Goal: Task Accomplishment & Management: Complete application form

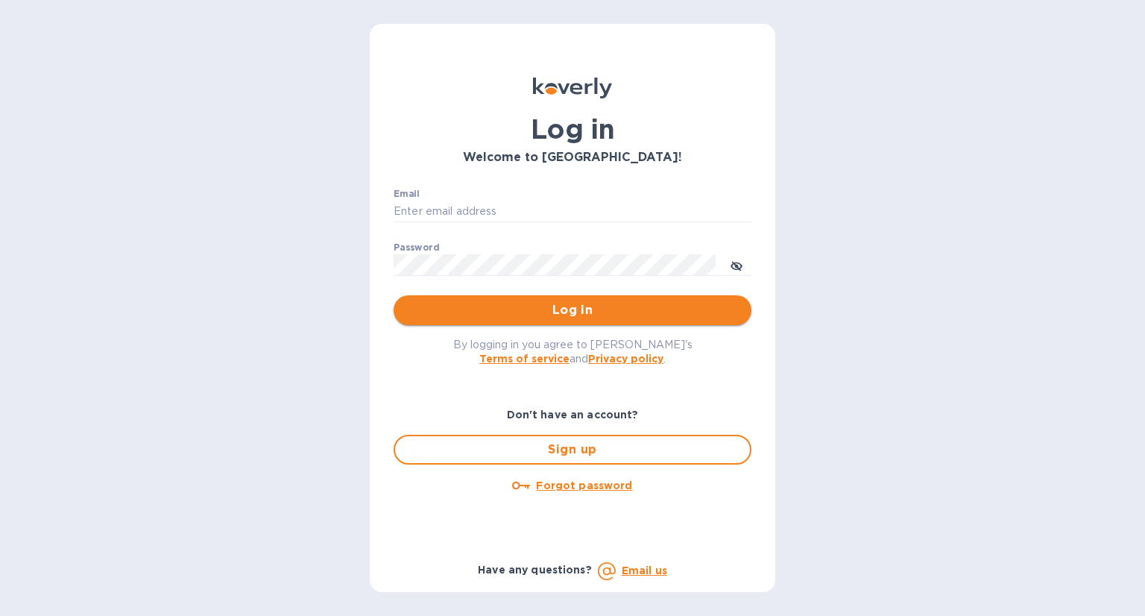
type input "[EMAIL_ADDRESS][DOMAIN_NAME]"
click at [500, 303] on span "Log in" at bounding box center [573, 310] width 334 height 18
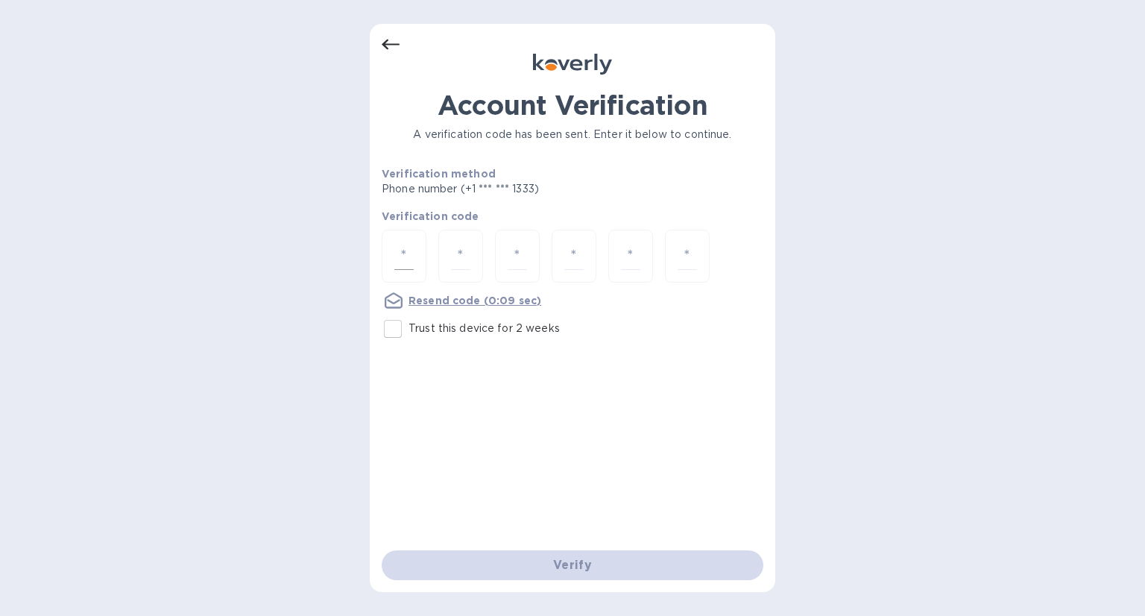
click at [412, 254] on input "number" at bounding box center [403, 256] width 19 height 28
type input "9"
type input "0"
type input "1"
type input "9"
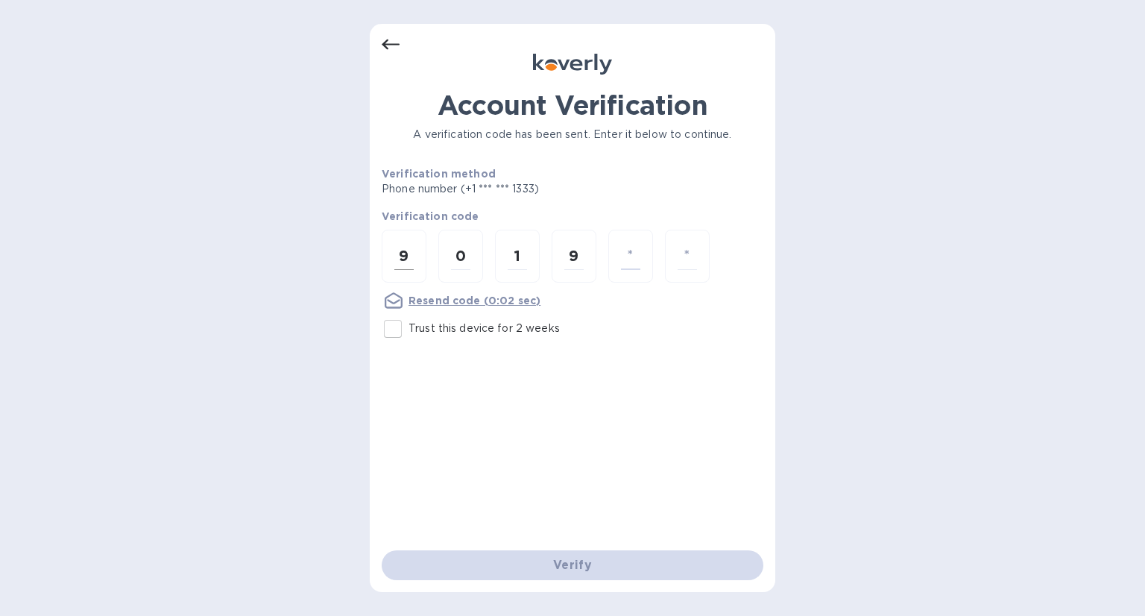
type input "5"
type input "2"
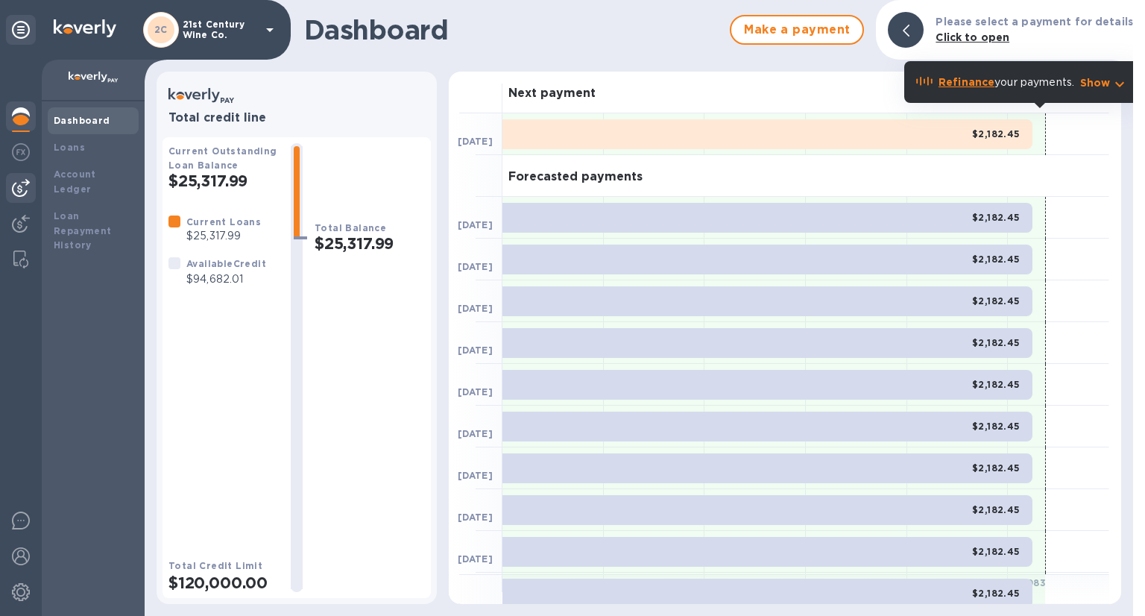
click at [20, 184] on img at bounding box center [21, 188] width 18 height 18
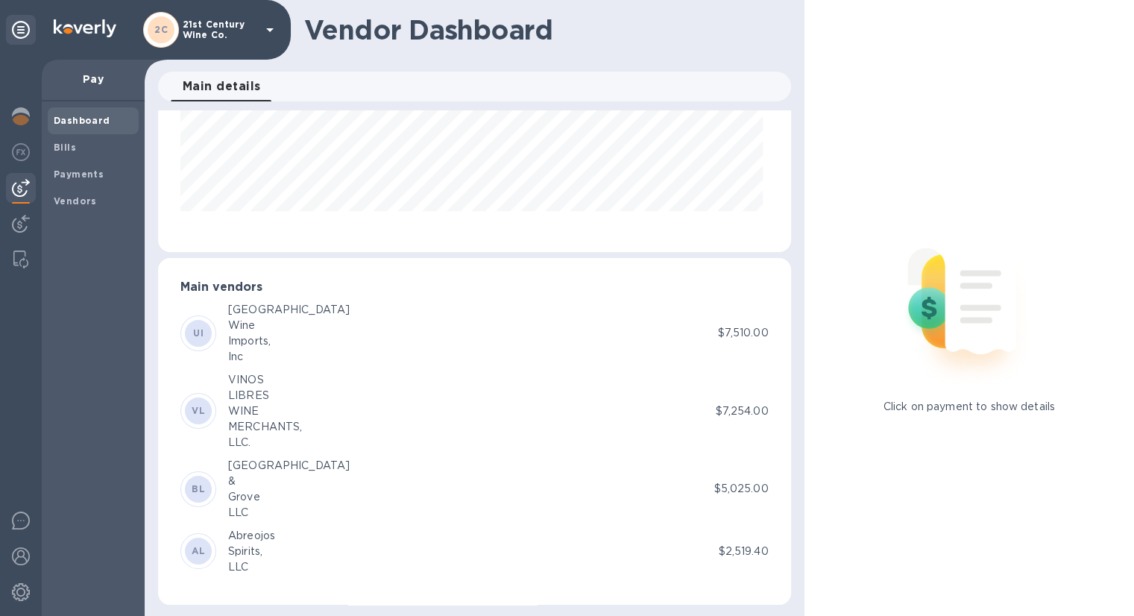
scroll to position [186, 0]
click at [89, 147] on span "Bills" at bounding box center [93, 147] width 79 height 15
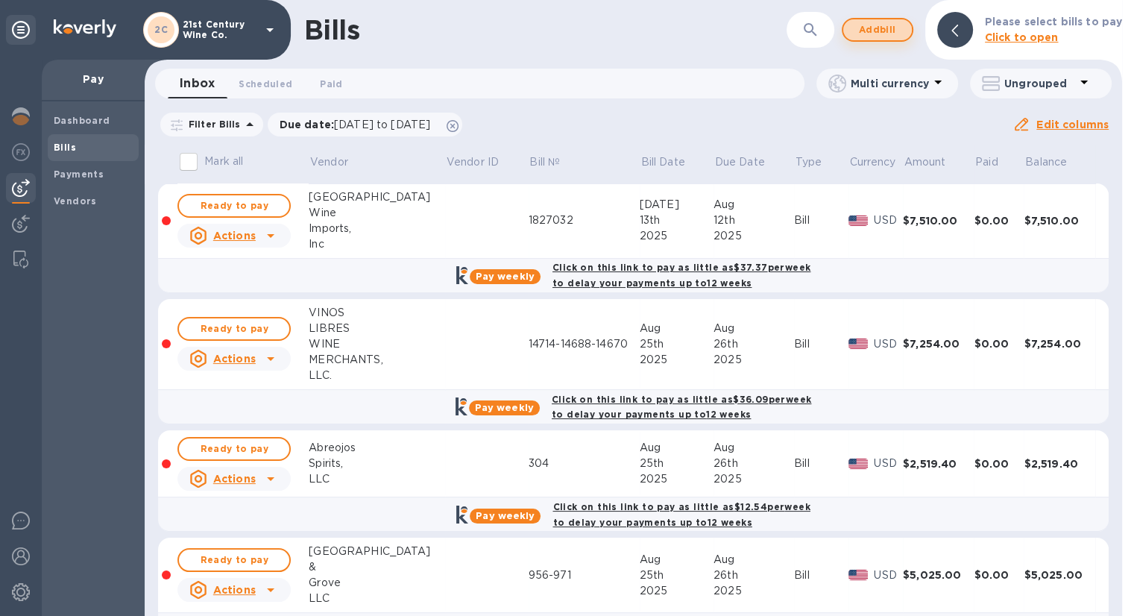
click at [884, 31] on span "Add bill" at bounding box center [877, 30] width 45 height 18
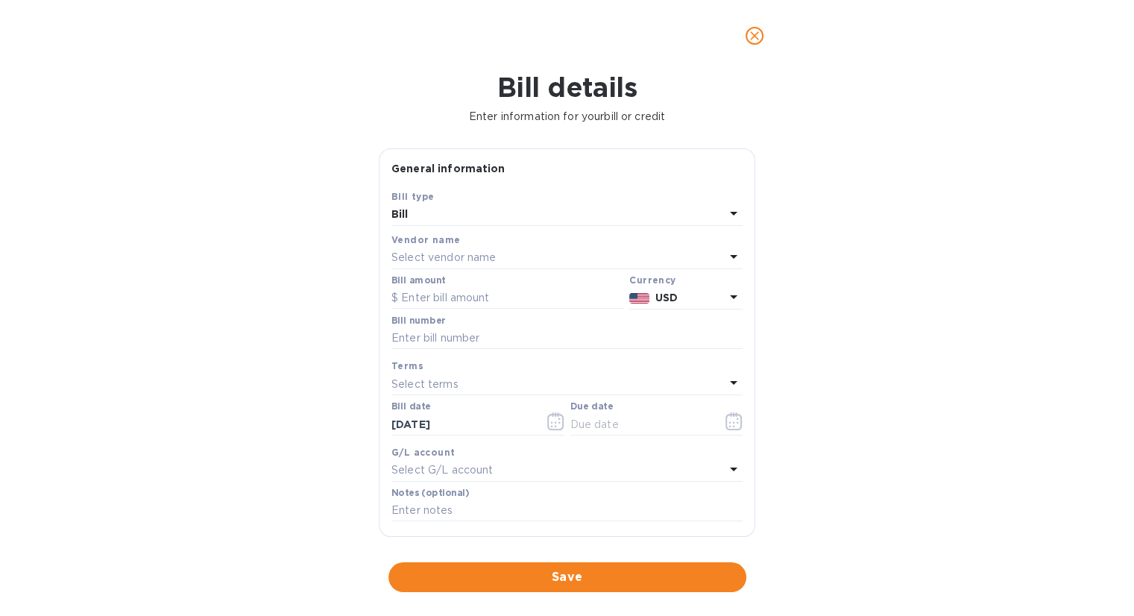
click at [456, 256] on p "Select vendor name" at bounding box center [444, 258] width 104 height 16
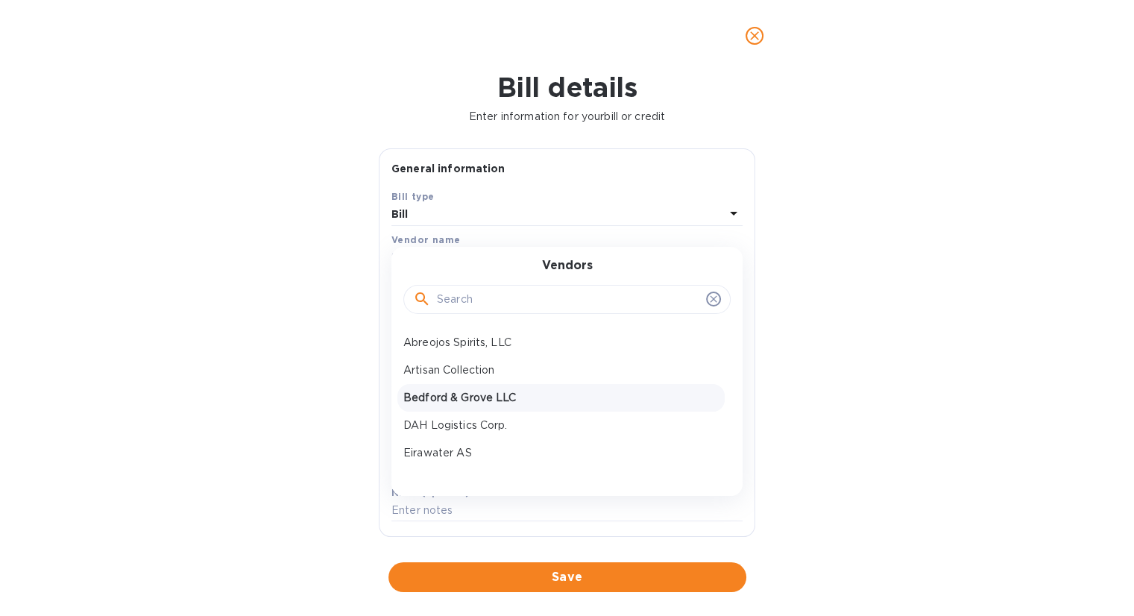
scroll to position [75, 0]
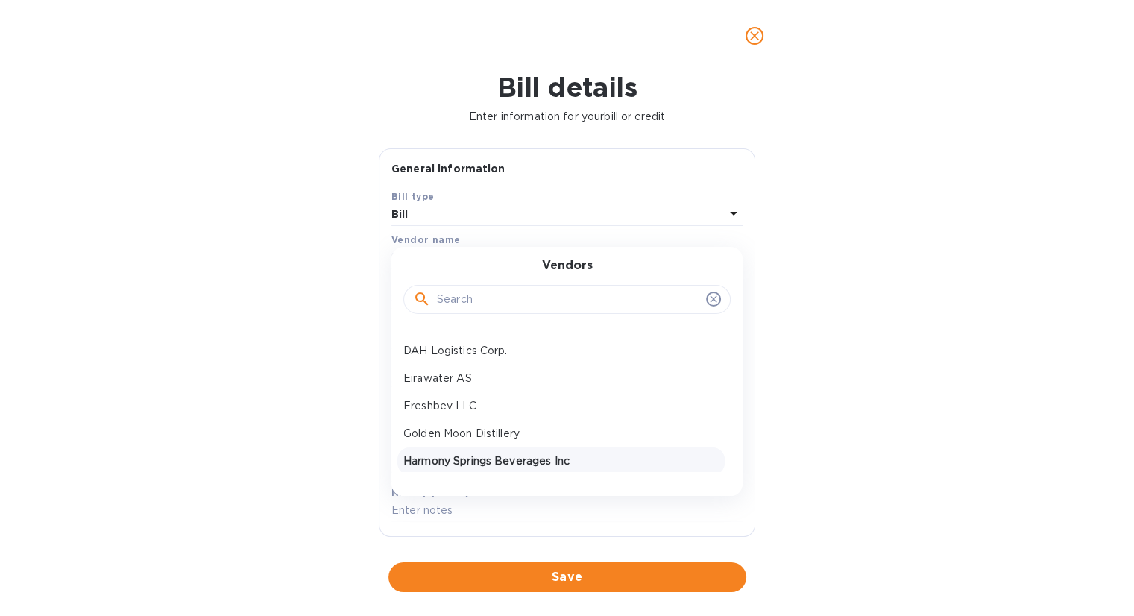
click at [465, 457] on p "Harmony Springs Beverages Inc" at bounding box center [560, 461] width 315 height 16
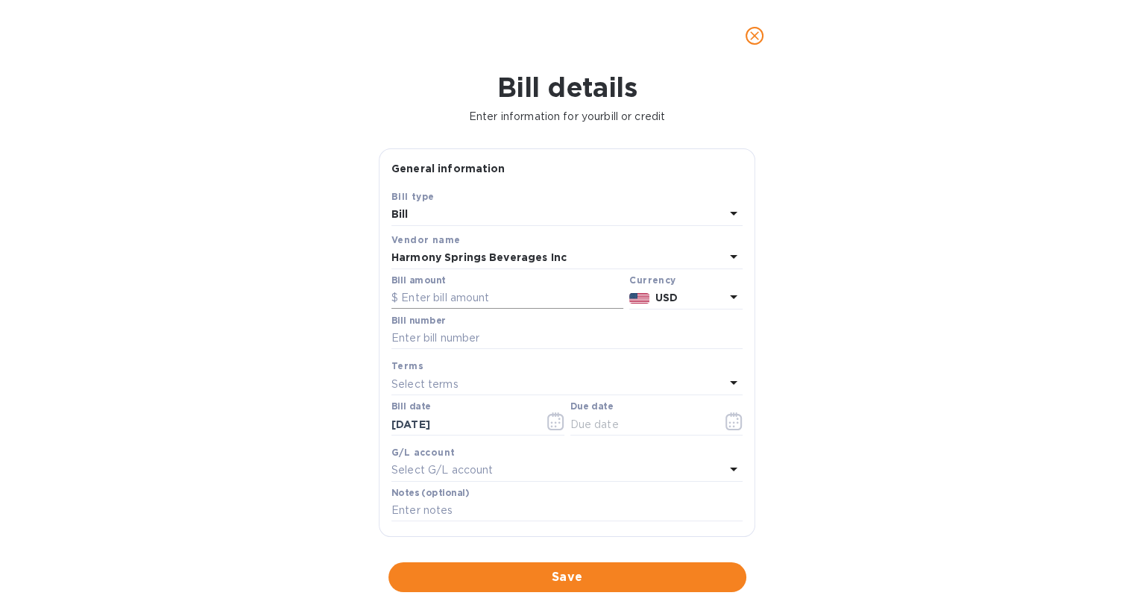
click at [480, 299] on input "text" at bounding box center [508, 298] width 232 height 22
click at [755, 43] on icon "close" at bounding box center [754, 35] width 15 height 15
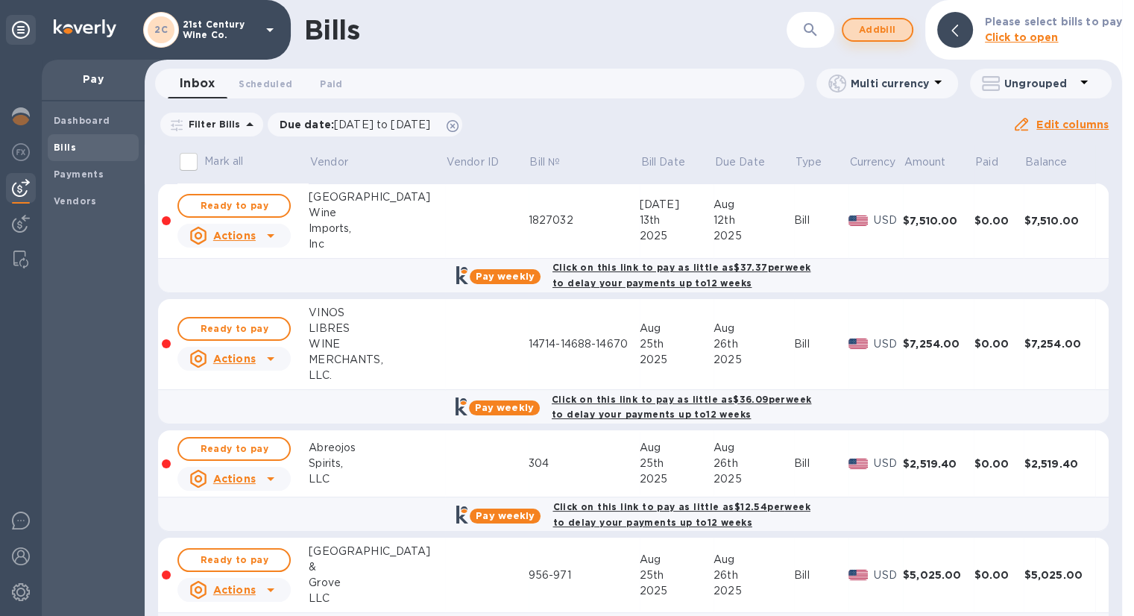
click at [888, 28] on span "Add bill" at bounding box center [877, 30] width 45 height 18
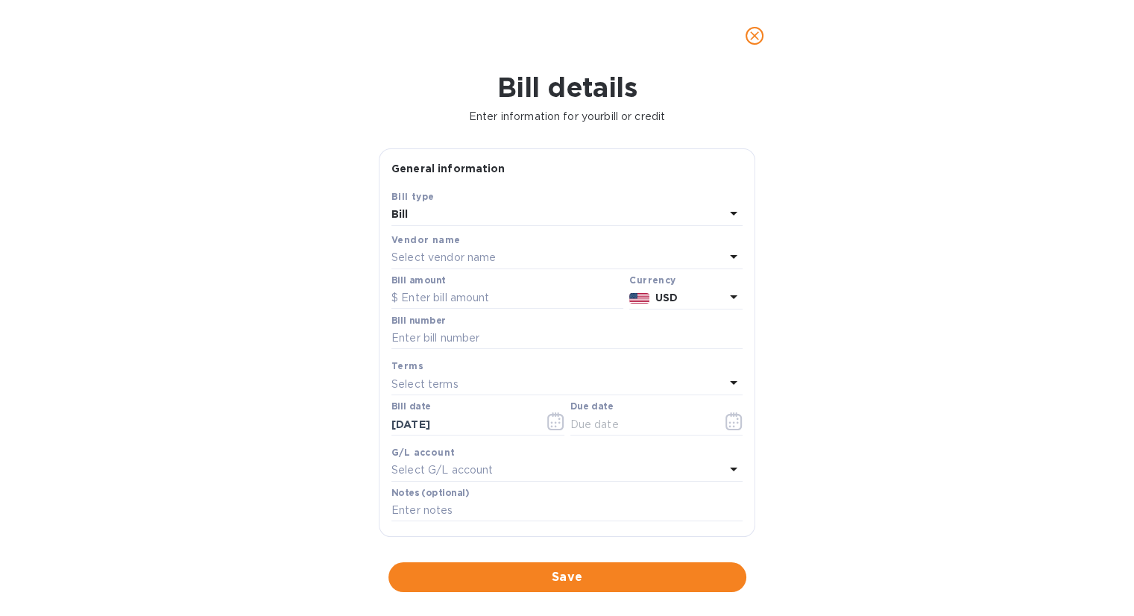
click at [421, 257] on p "Select vendor name" at bounding box center [444, 258] width 104 height 16
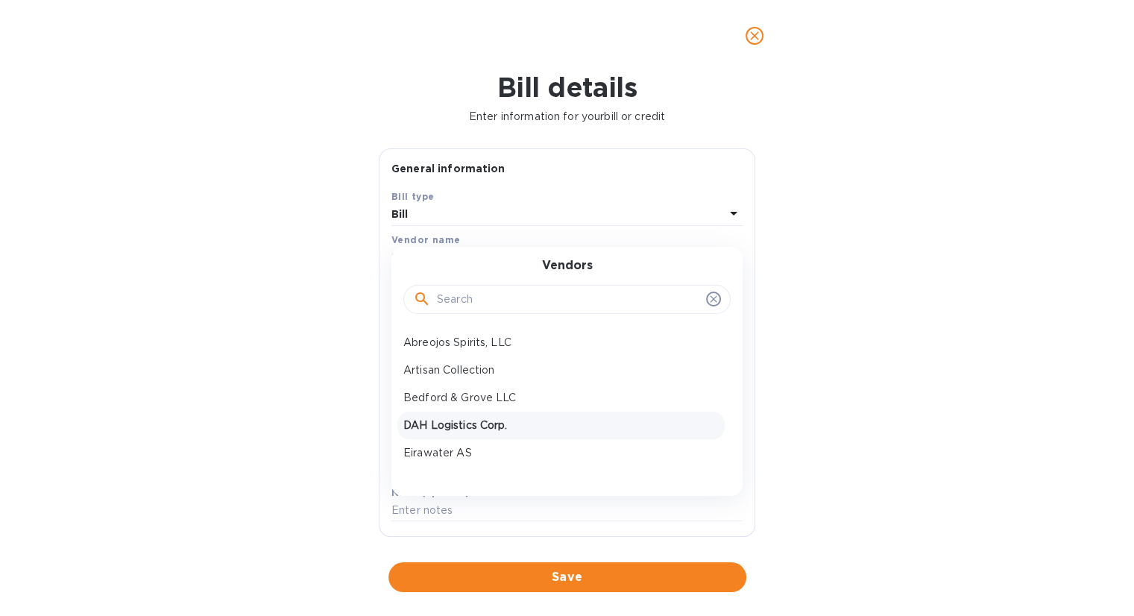
click at [471, 421] on p "DAH Logistics Corp." at bounding box center [560, 426] width 315 height 16
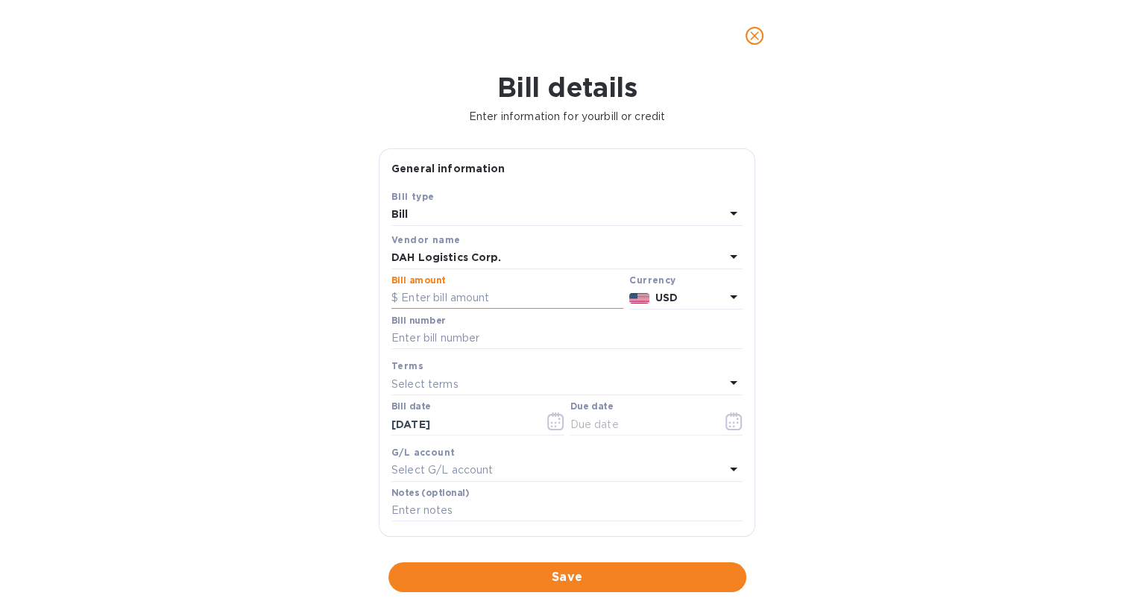
click at [477, 293] on input "text" at bounding box center [508, 298] width 232 height 22
type input "500.00"
click at [498, 339] on input "text" at bounding box center [567, 338] width 351 height 22
type input "2137"
click at [547, 424] on icon "button" at bounding box center [555, 421] width 17 height 18
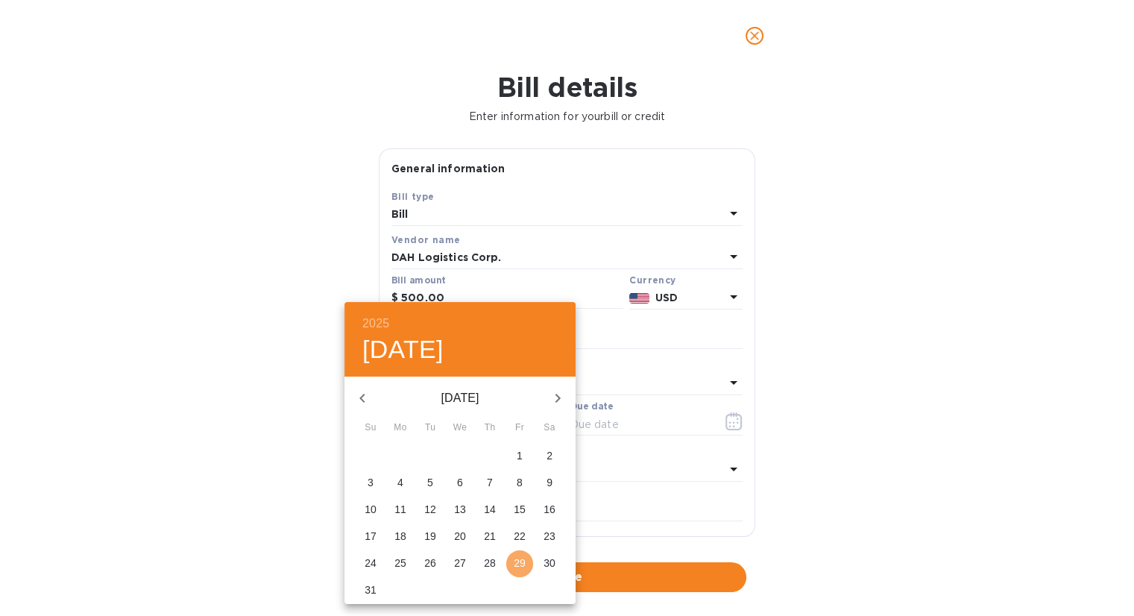
click at [519, 556] on p "29" at bounding box center [520, 563] width 12 height 15
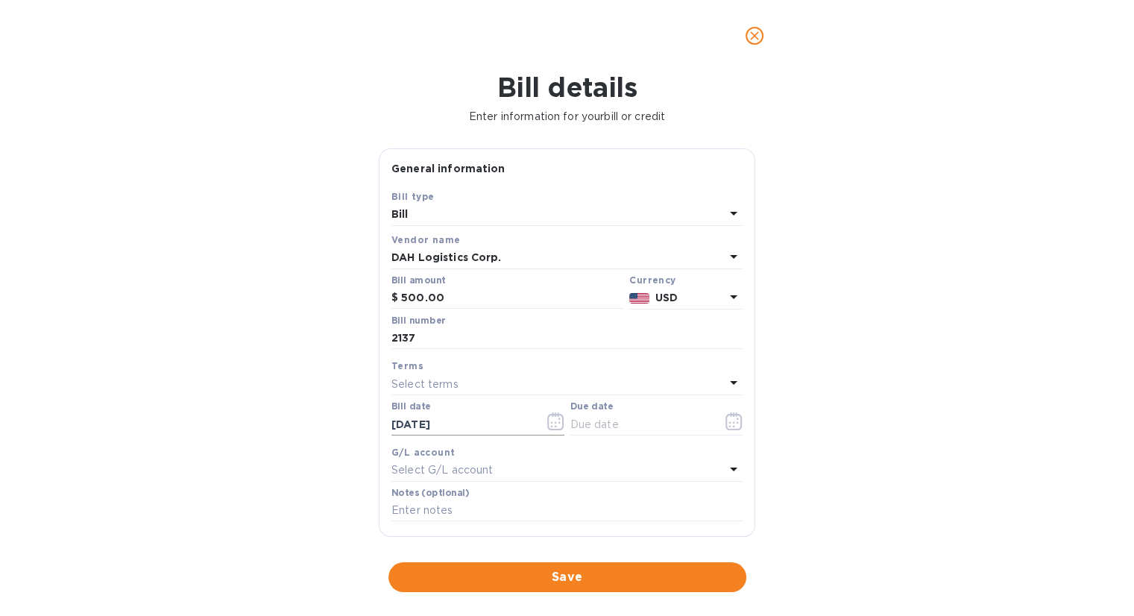
click at [555, 417] on icon "button" at bounding box center [555, 421] width 16 height 18
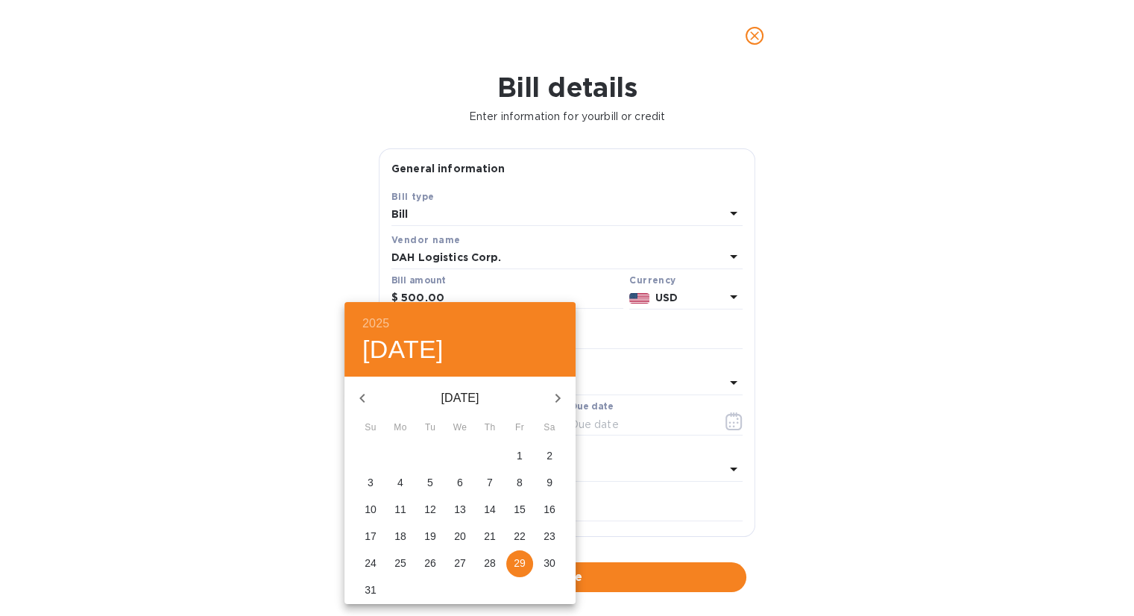
click at [368, 588] on p "31" at bounding box center [371, 589] width 12 height 15
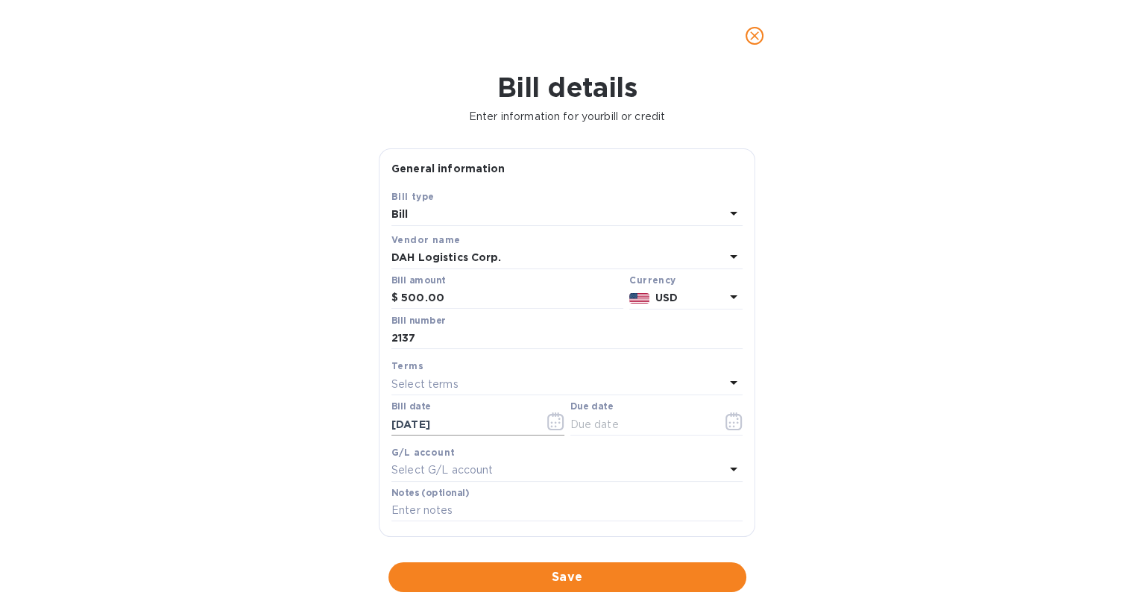
click at [559, 421] on icon "button" at bounding box center [555, 421] width 16 height 18
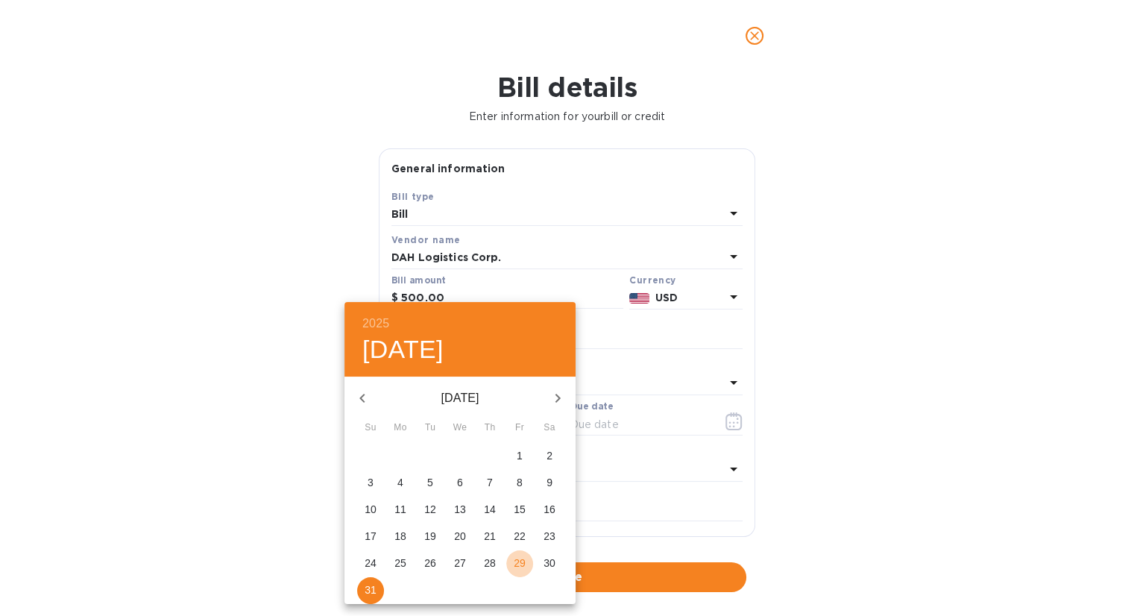
click at [520, 563] on p "29" at bounding box center [520, 563] width 12 height 15
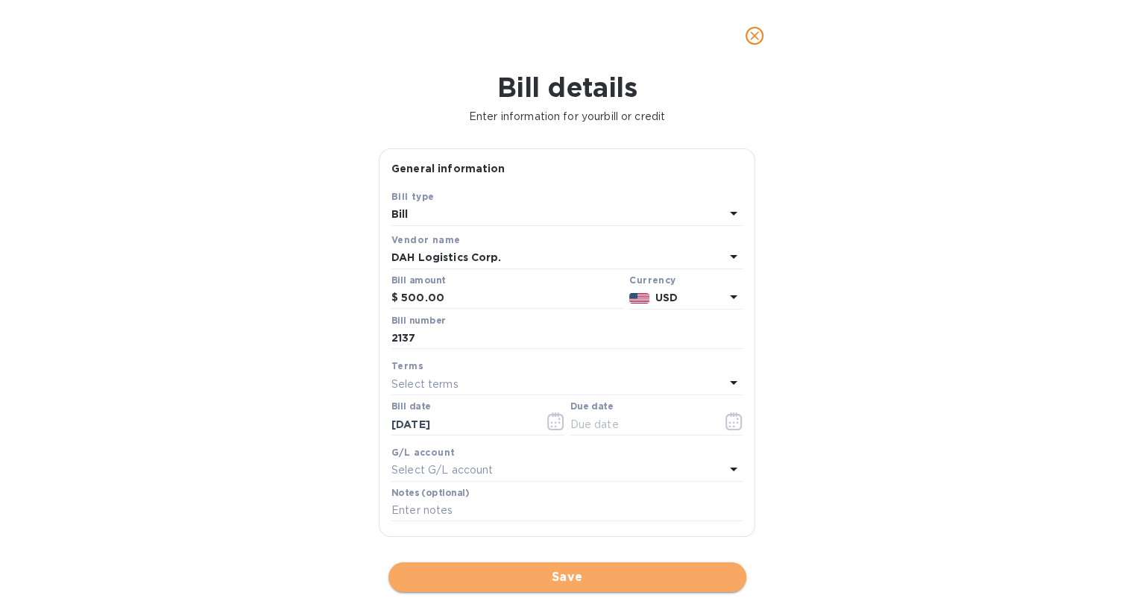
click at [579, 570] on span "Save" at bounding box center [567, 577] width 334 height 18
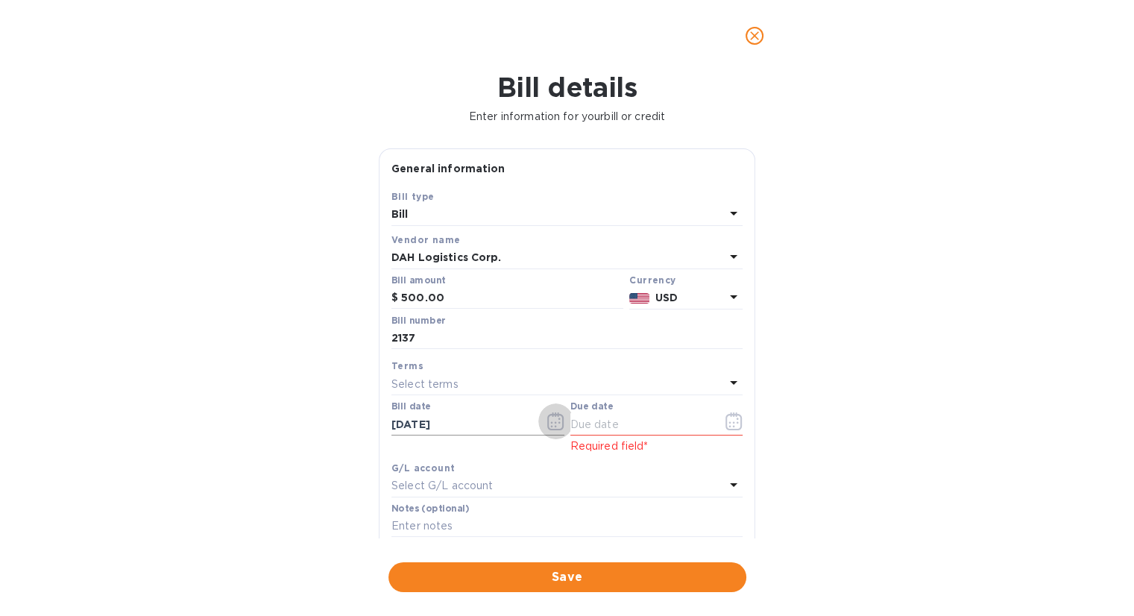
click at [557, 419] on icon "button" at bounding box center [555, 421] width 17 height 18
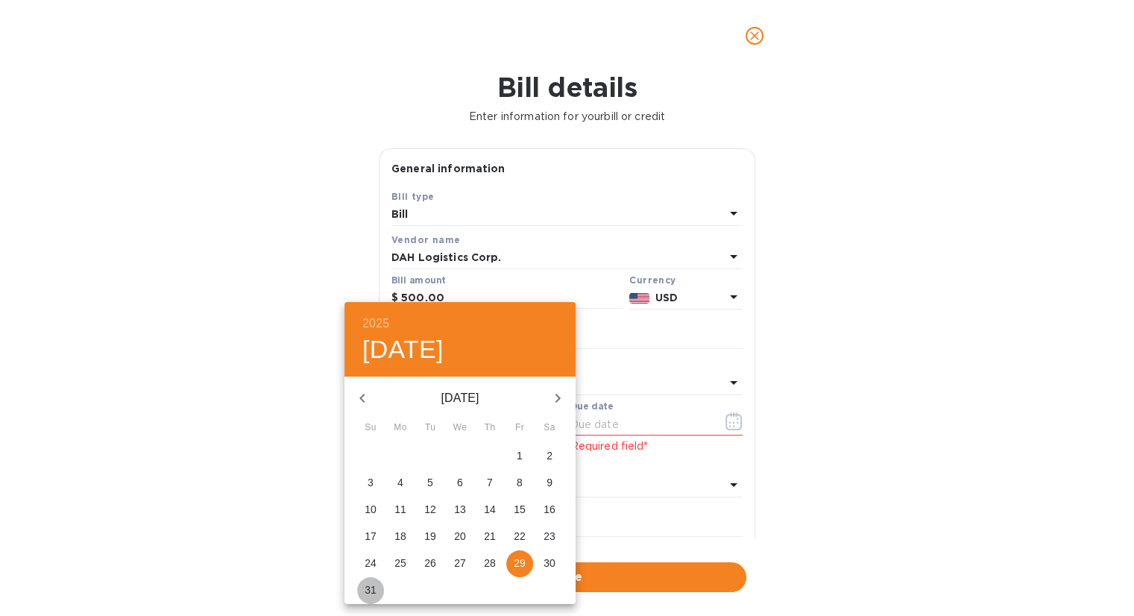
click at [371, 585] on p "31" at bounding box center [371, 589] width 12 height 15
type input "[DATE]"
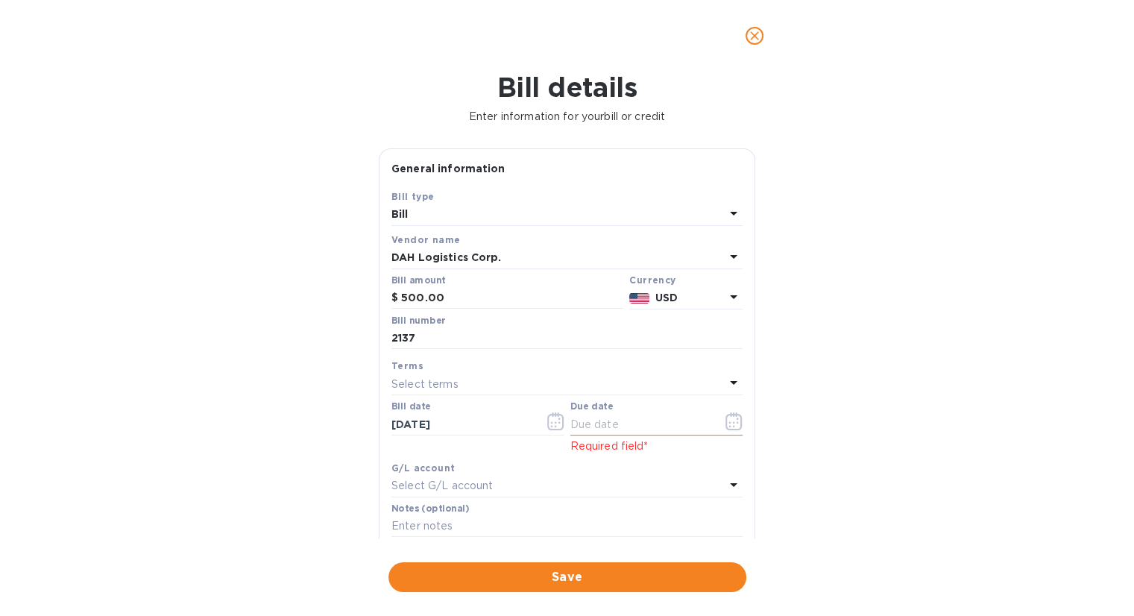
click at [732, 421] on icon "button" at bounding box center [734, 421] width 17 height 18
type input "[DATE]"
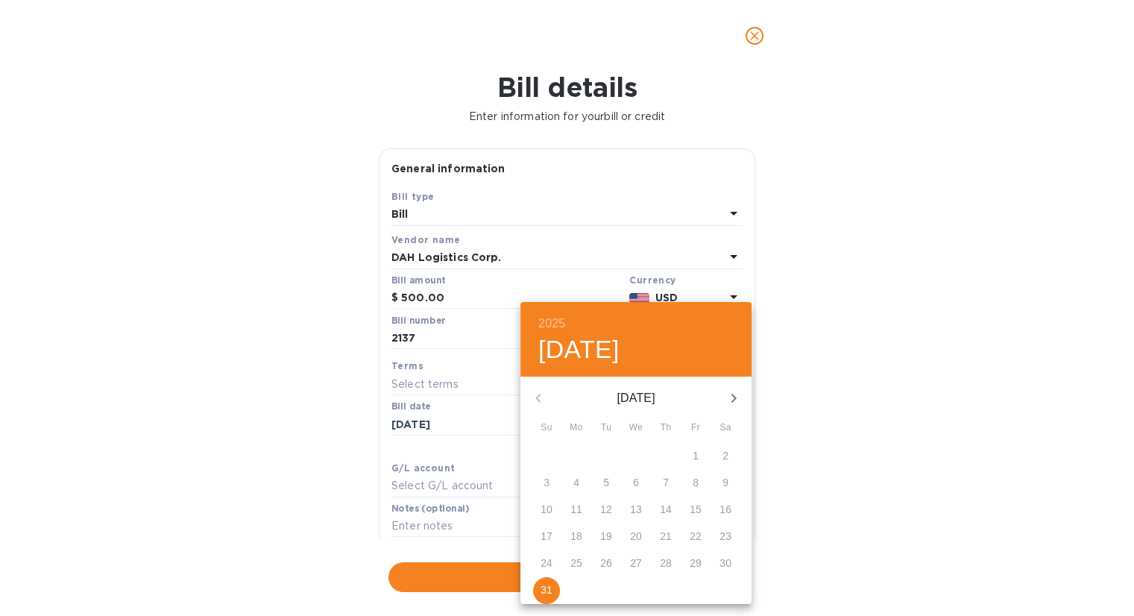
click at [544, 583] on p "31" at bounding box center [547, 589] width 12 height 15
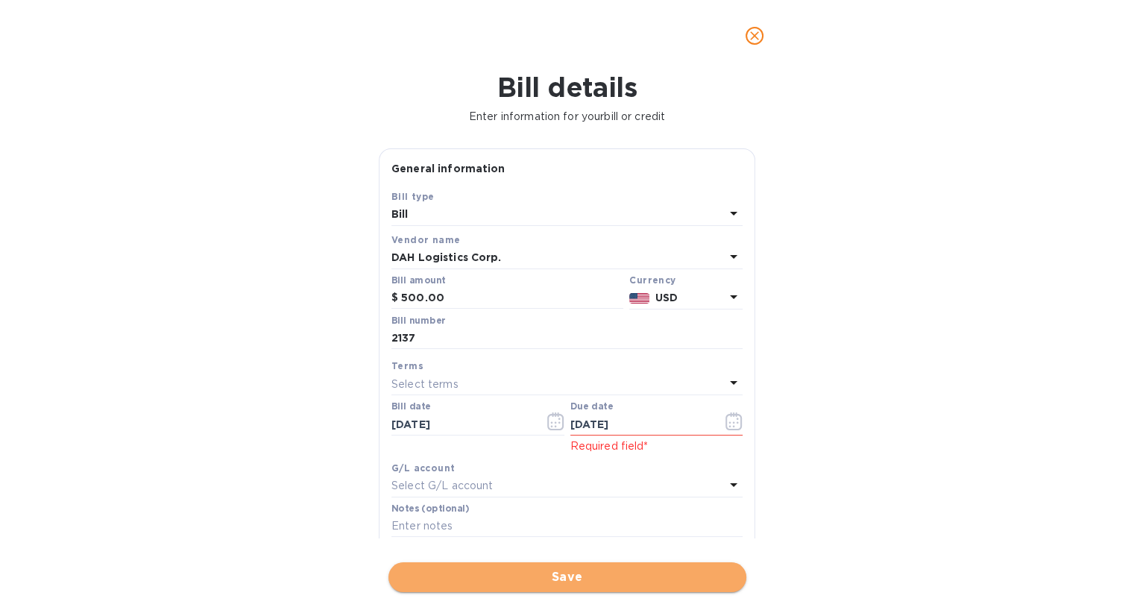
click at [556, 582] on span "Save" at bounding box center [567, 577] width 334 height 18
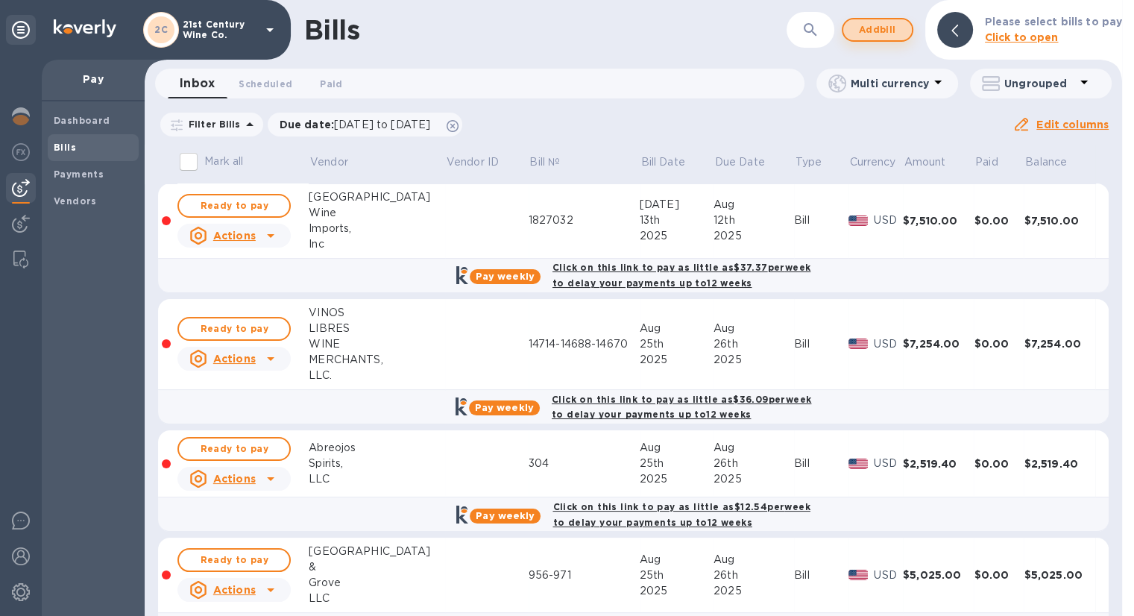
click at [886, 27] on span "Add bill" at bounding box center [877, 30] width 45 height 18
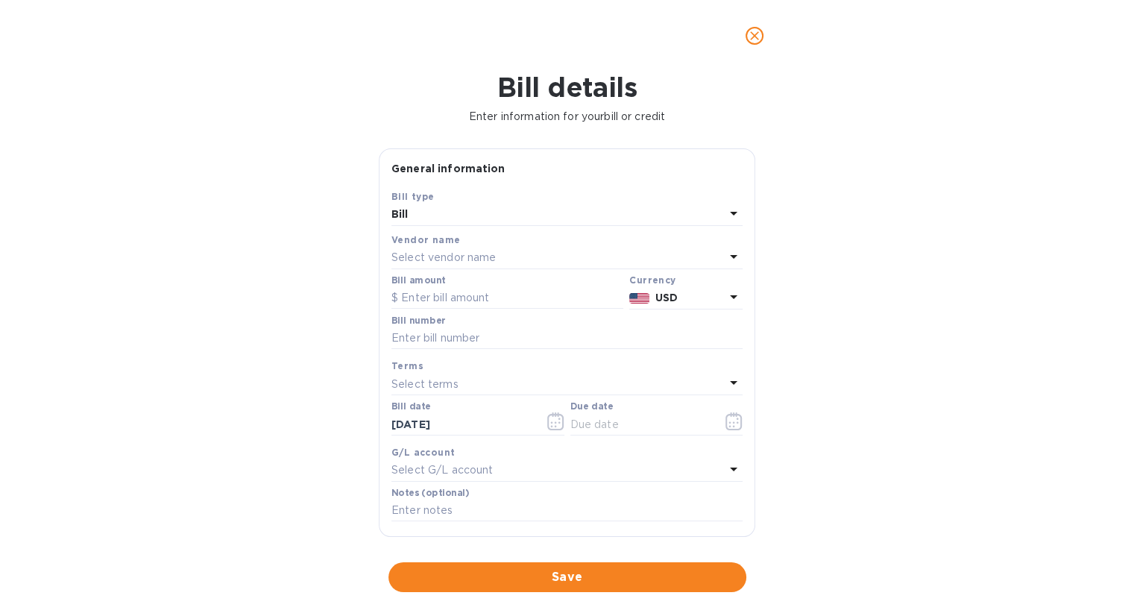
click at [504, 257] on div "Select vendor name" at bounding box center [558, 258] width 333 height 21
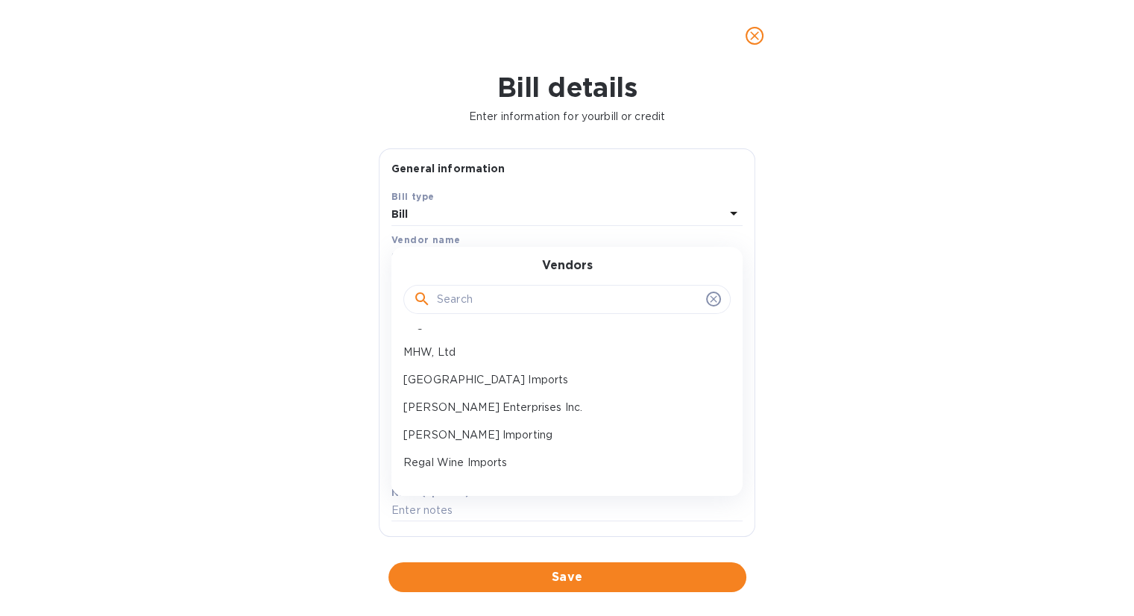
scroll to position [298, 0]
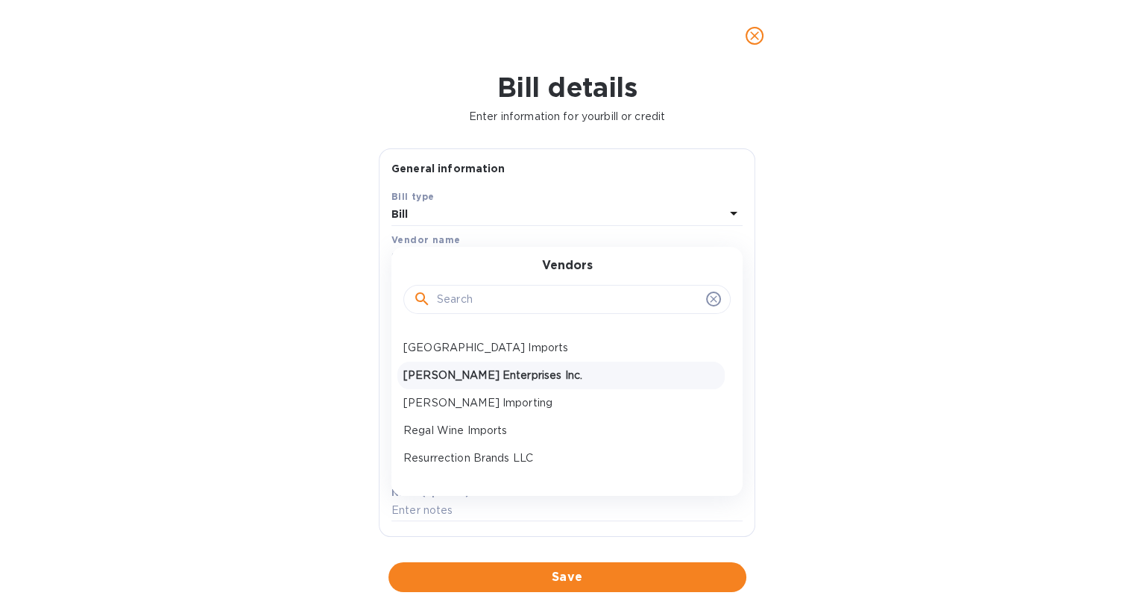
click at [512, 374] on p "[PERSON_NAME] Enterprises Inc." at bounding box center [560, 376] width 315 height 16
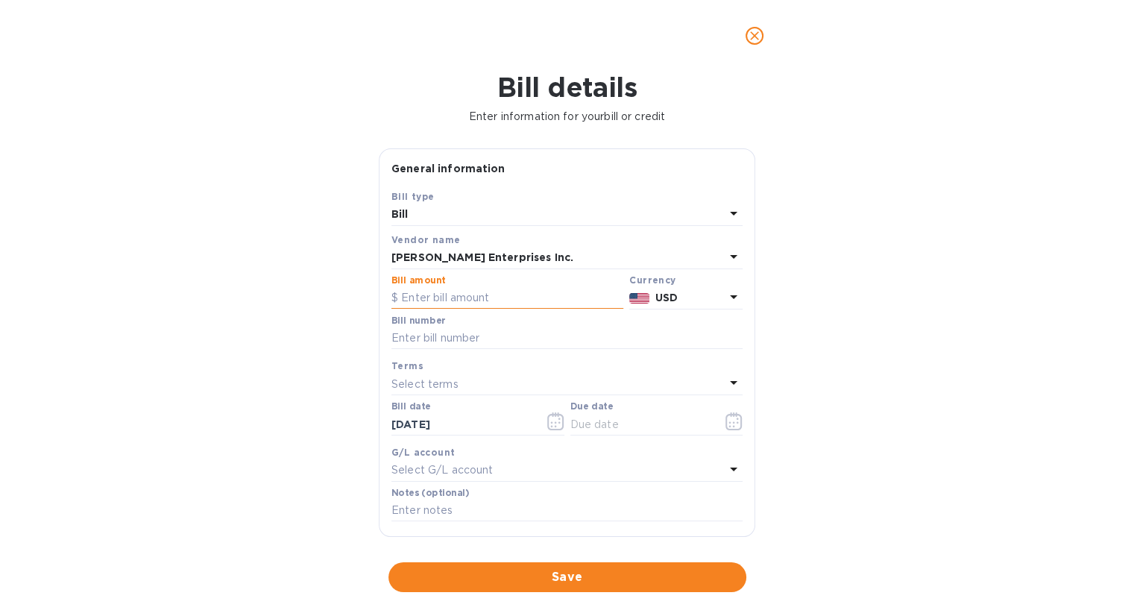
click at [477, 299] on input "text" at bounding box center [508, 298] width 232 height 22
type input "176.15"
click at [485, 338] on input "text" at bounding box center [567, 338] width 351 height 22
type input "1772-525"
click at [550, 423] on icon "button" at bounding box center [551, 422] width 2 height 2
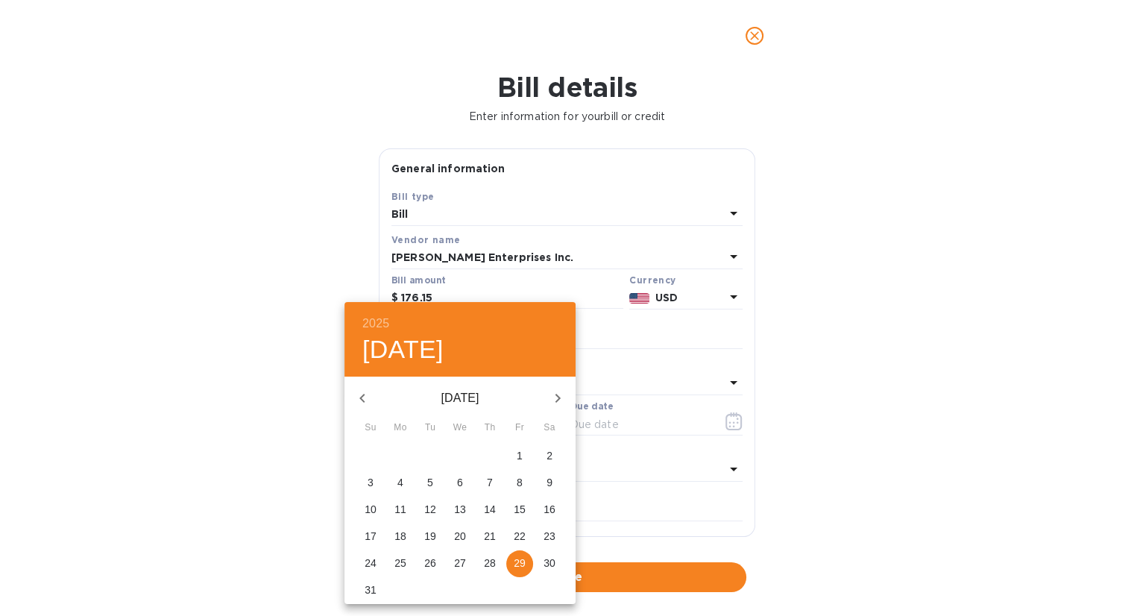
click at [519, 567] on p "29" at bounding box center [520, 563] width 12 height 15
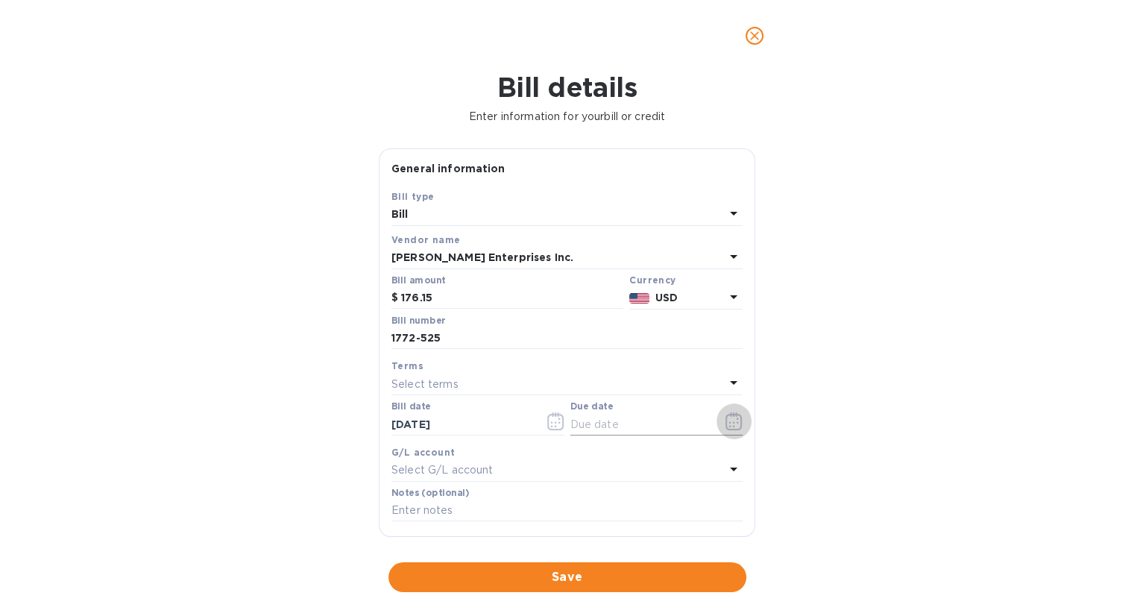
click at [733, 423] on icon "button" at bounding box center [734, 422] width 2 height 2
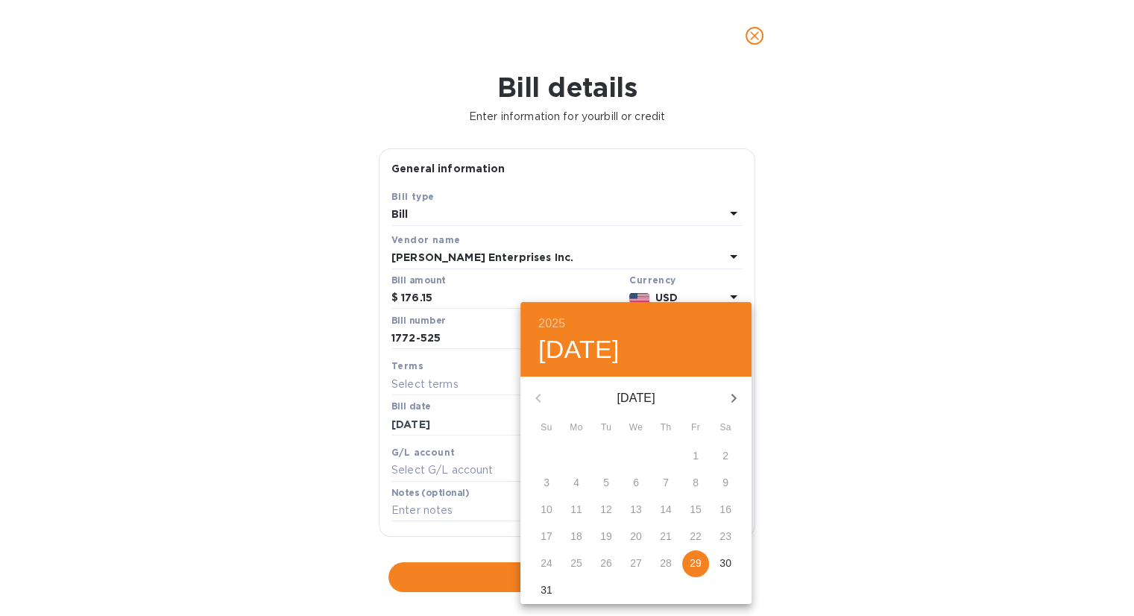
click at [691, 556] on p "29" at bounding box center [696, 563] width 12 height 15
type input "[DATE]"
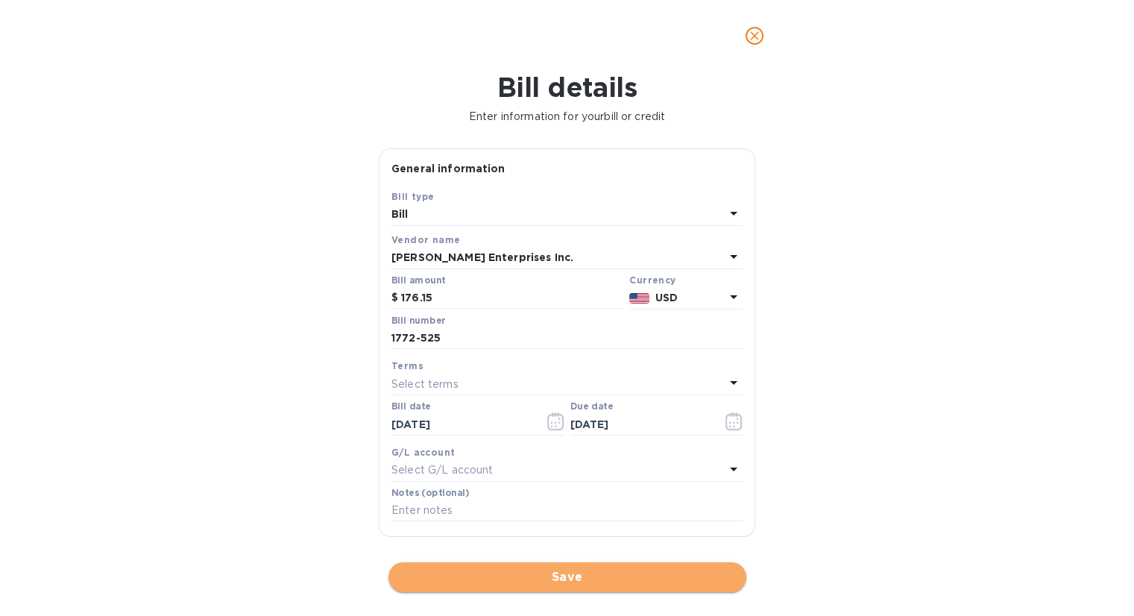
click at [529, 570] on span "Save" at bounding box center [567, 577] width 334 height 18
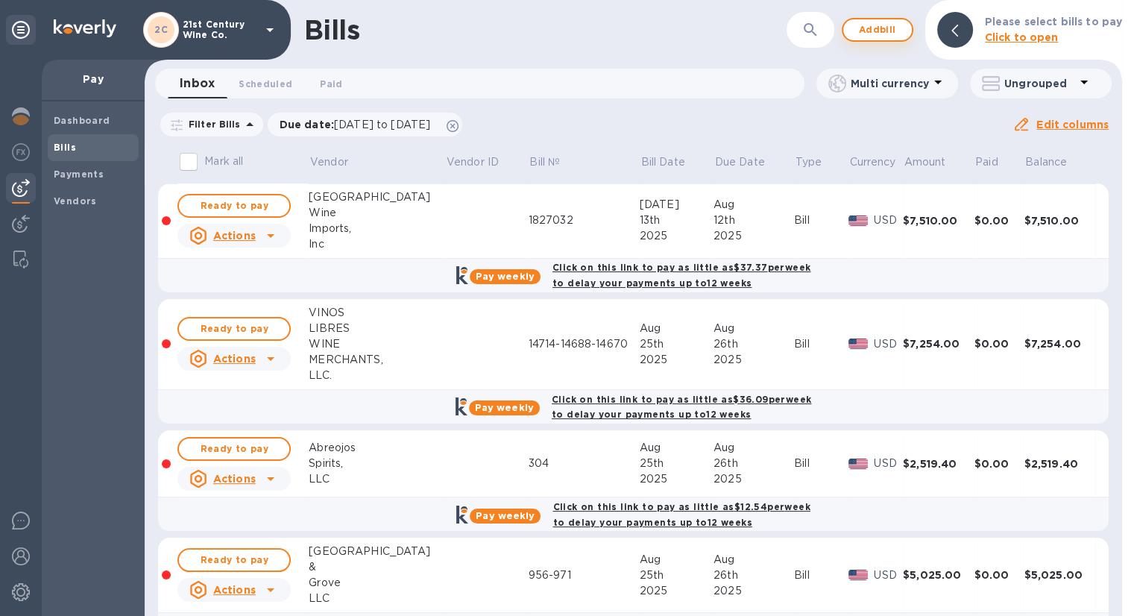
click at [888, 22] on span "Add bill" at bounding box center [877, 30] width 45 height 18
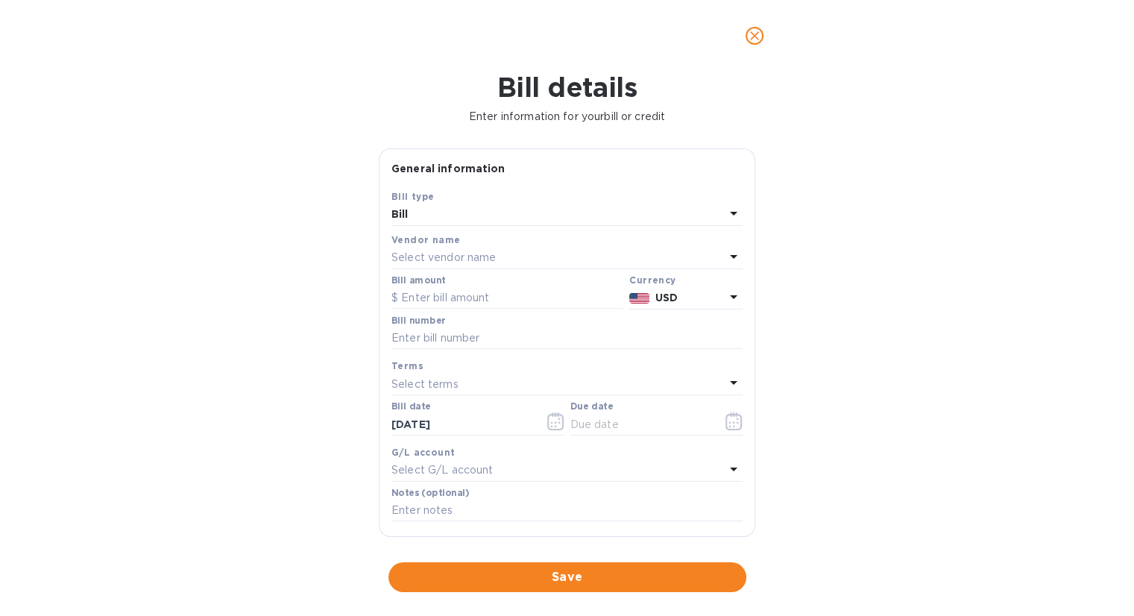
click at [486, 252] on p "Select vendor name" at bounding box center [444, 258] width 104 height 16
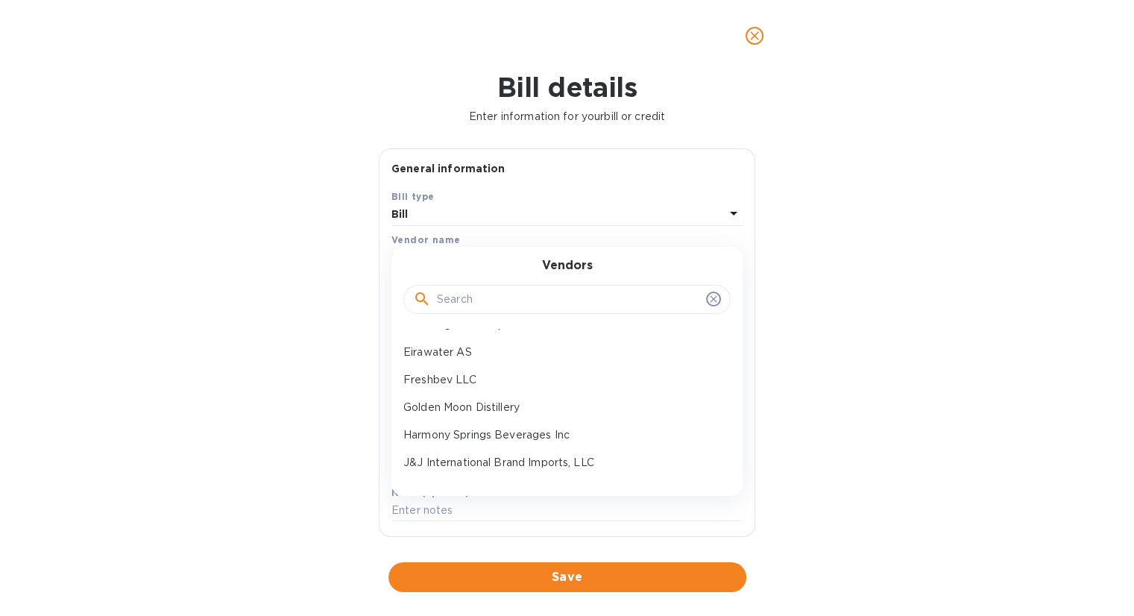
scroll to position [149, 0]
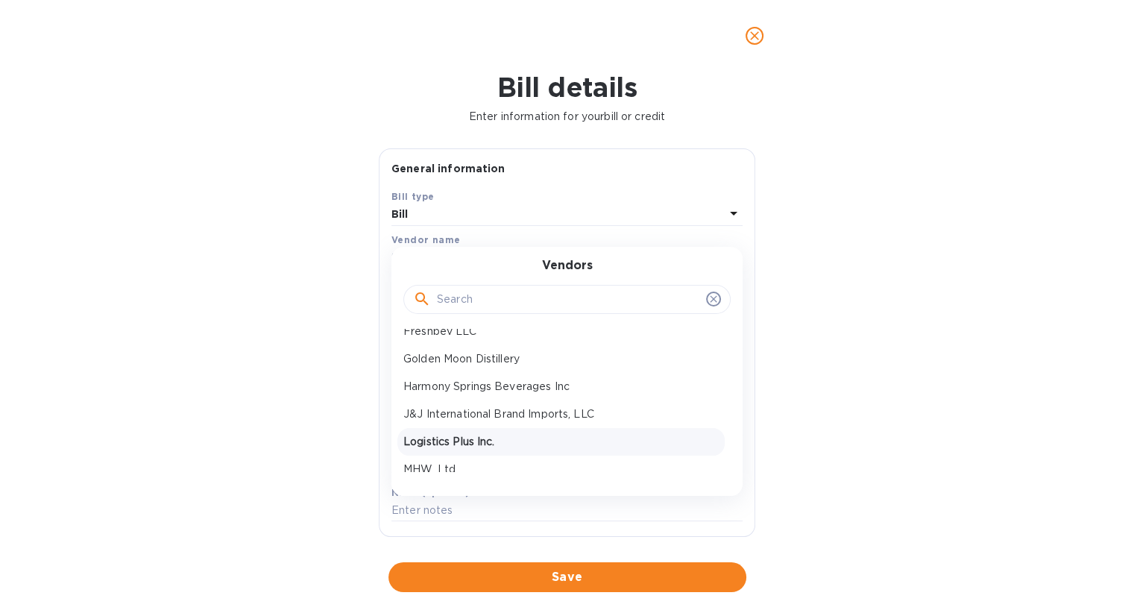
click at [460, 436] on p "Logistics Plus Inc." at bounding box center [560, 442] width 315 height 16
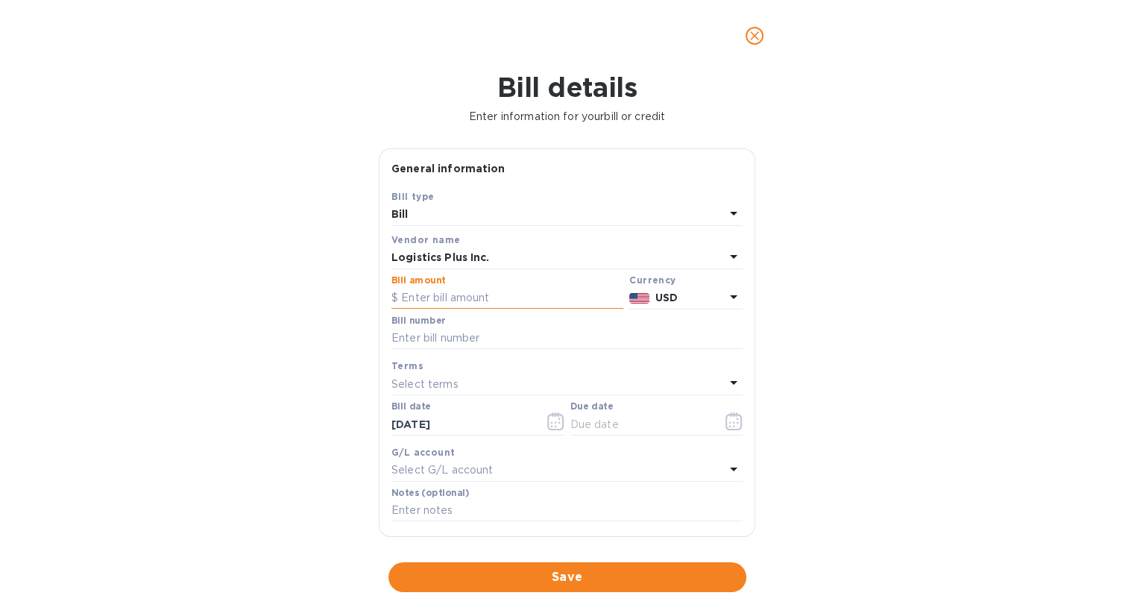
click at [477, 298] on input "text" at bounding box center [508, 298] width 232 height 22
type input "817.18"
click at [471, 332] on input "text" at bounding box center [567, 338] width 351 height 22
paste input "LPA1734289V"
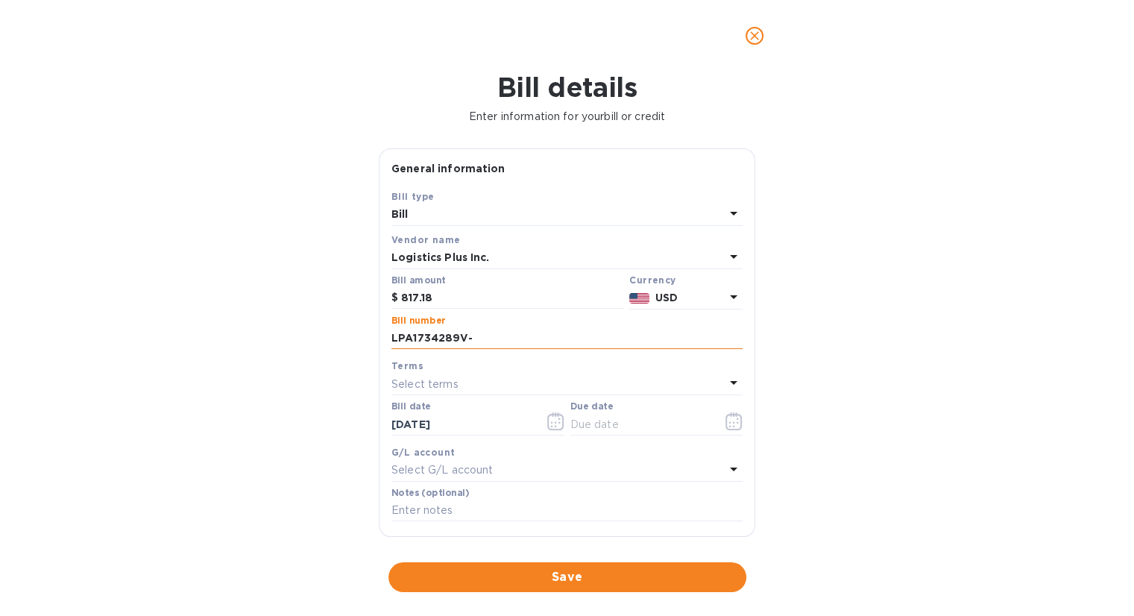
click at [513, 338] on input "LPA1734289V-" at bounding box center [567, 338] width 351 height 22
paste input "LPA1734290V"
type input "LPA1734289V-LPA1734290V"
click at [733, 424] on icon "button" at bounding box center [734, 422] width 2 height 2
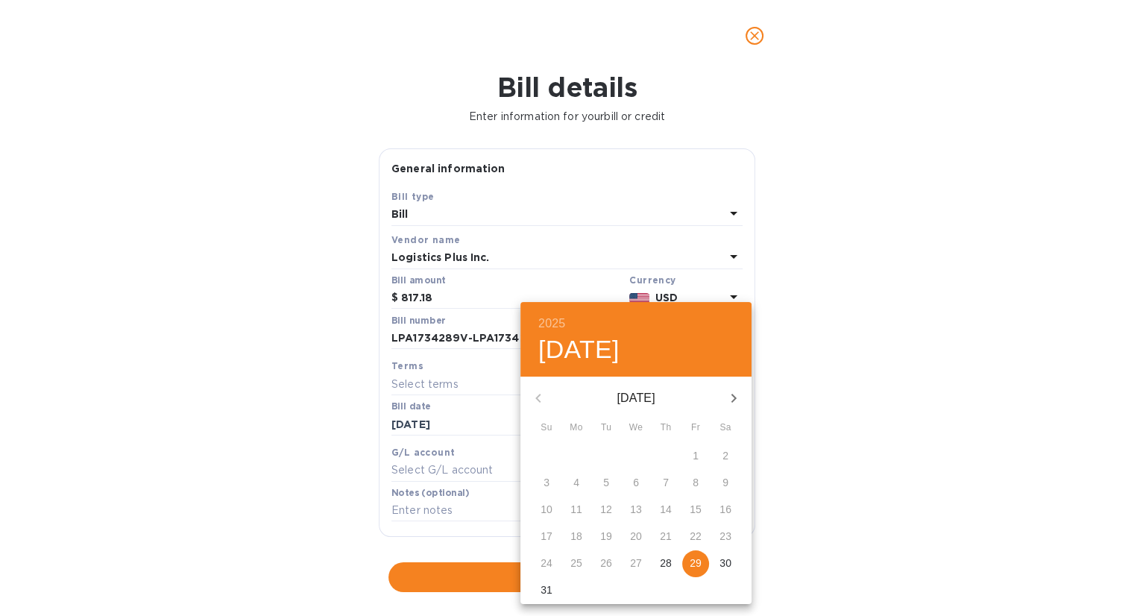
click at [691, 563] on p "29" at bounding box center [696, 563] width 12 height 15
type input "[DATE]"
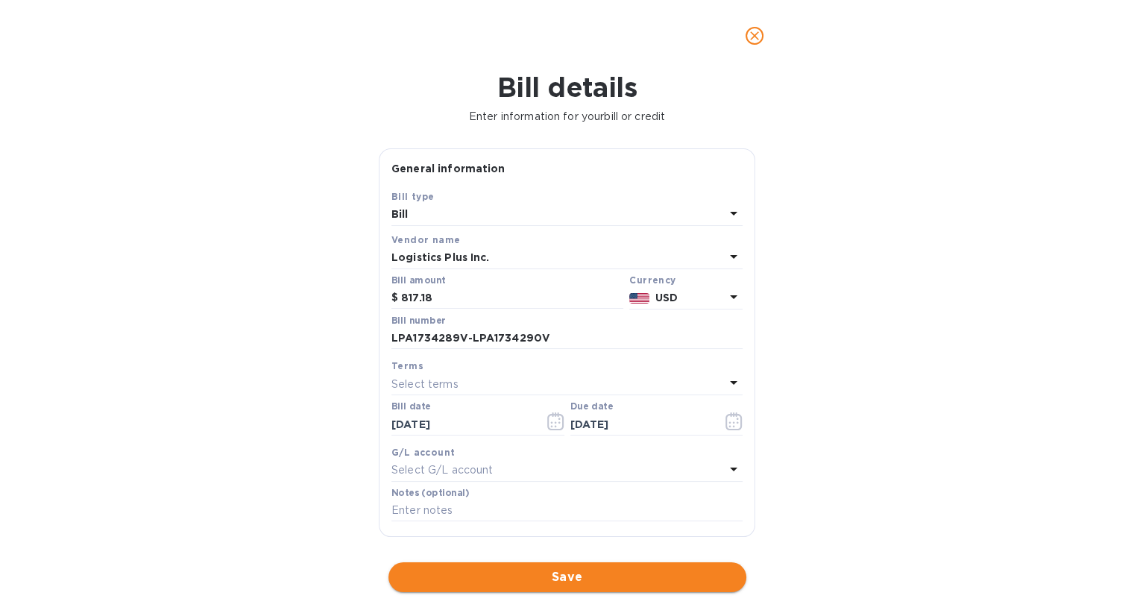
click at [523, 576] on span "Save" at bounding box center [567, 577] width 334 height 18
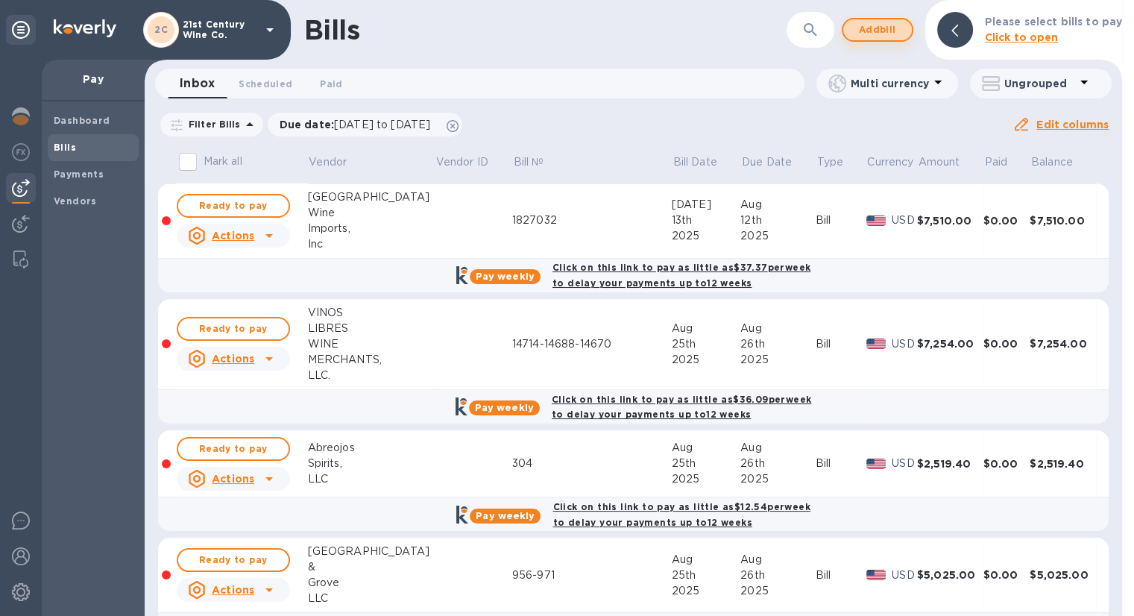
click at [883, 29] on span "Add bill" at bounding box center [877, 30] width 45 height 18
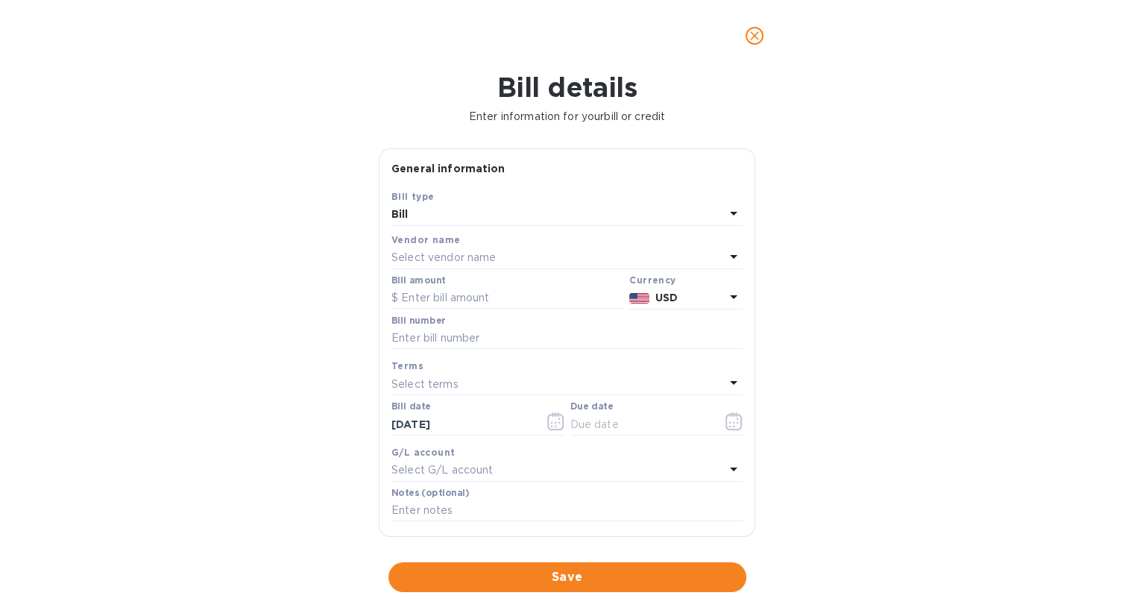
click at [415, 247] on div "Vendor name" at bounding box center [567, 240] width 351 height 16
click at [468, 260] on p "Select vendor name" at bounding box center [444, 258] width 104 height 16
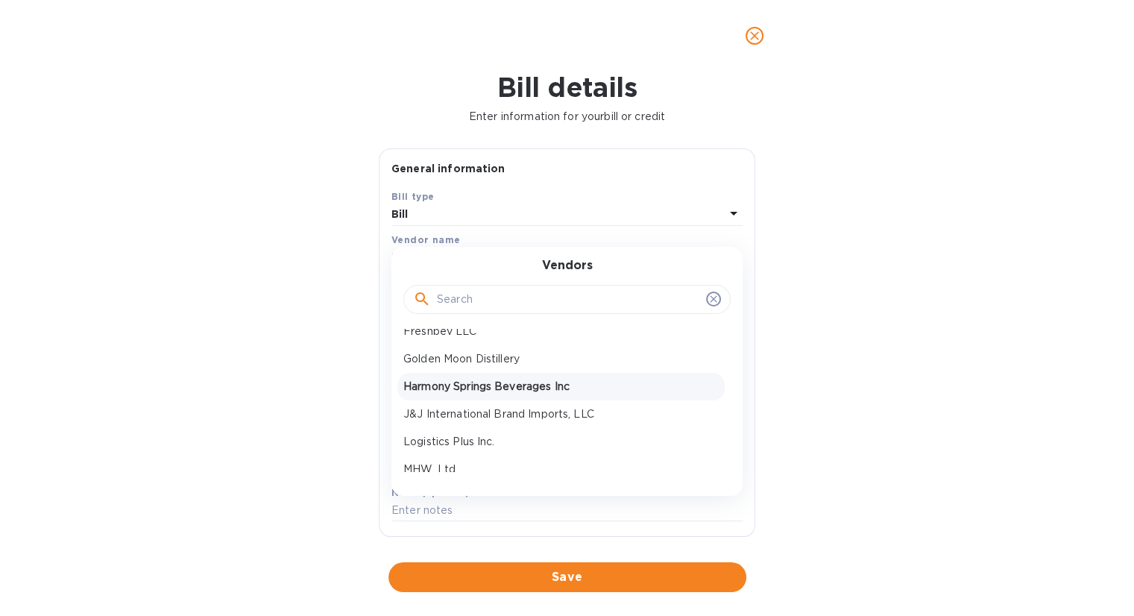
click at [474, 380] on p "Harmony Springs Beverages Inc" at bounding box center [560, 387] width 315 height 16
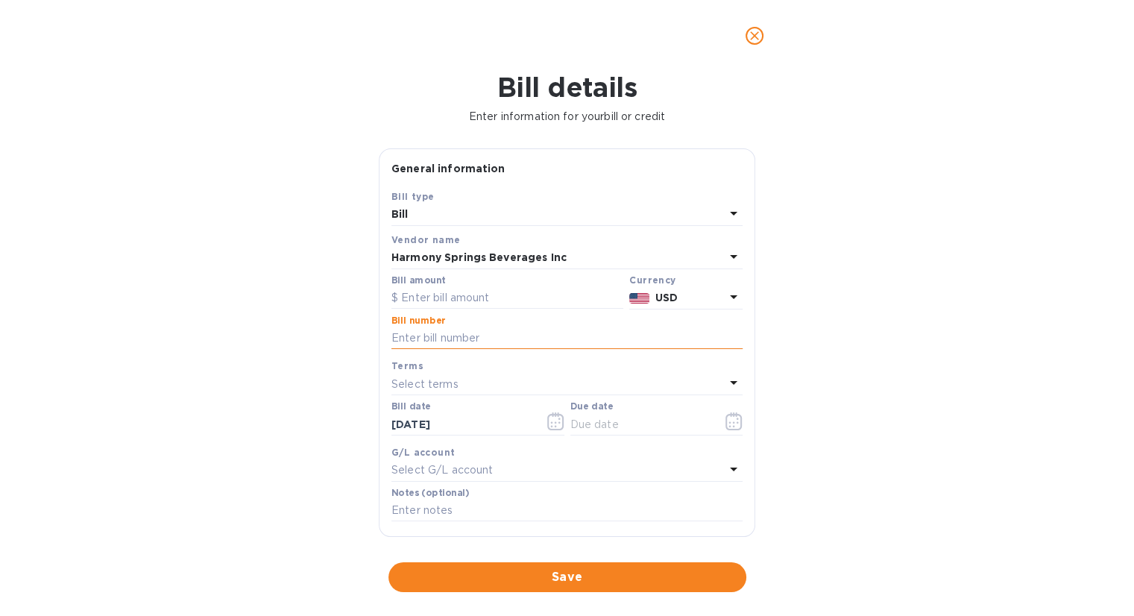
click at [476, 333] on input "text" at bounding box center [567, 338] width 351 height 22
click at [473, 291] on input "text" at bounding box center [508, 298] width 232 height 22
type input "1,710"
click at [482, 327] on input "text" at bounding box center [567, 338] width 351 height 22
paste input "250295"
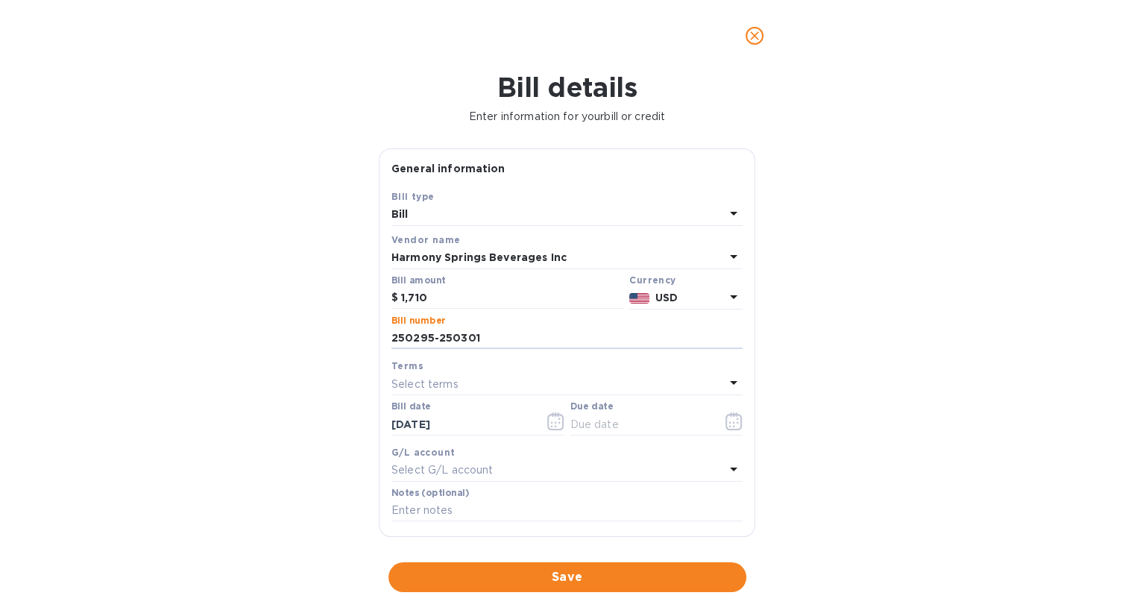
type input "250295-250301"
click at [729, 422] on icon "button" at bounding box center [734, 421] width 17 height 18
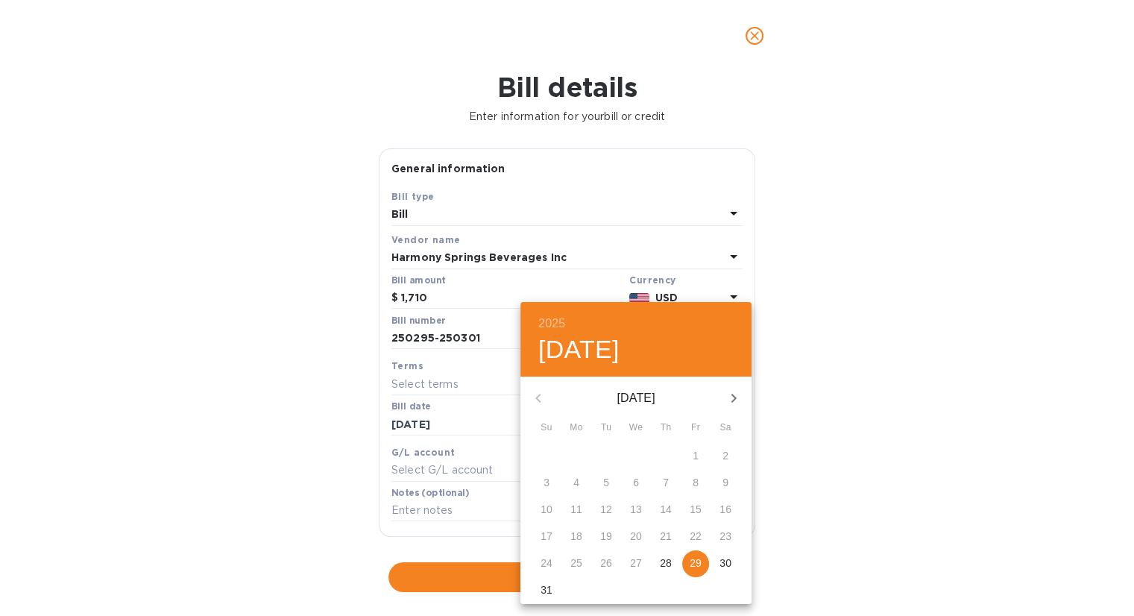
click at [692, 562] on p "29" at bounding box center [696, 563] width 12 height 15
type input "[DATE]"
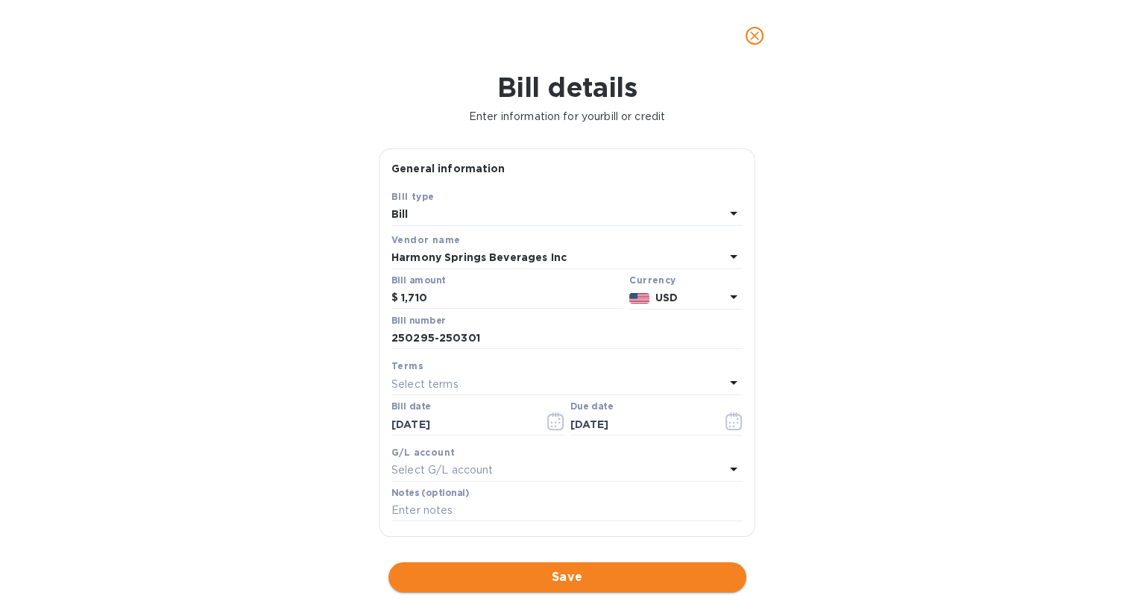
click at [647, 578] on span "Save" at bounding box center [567, 577] width 334 height 18
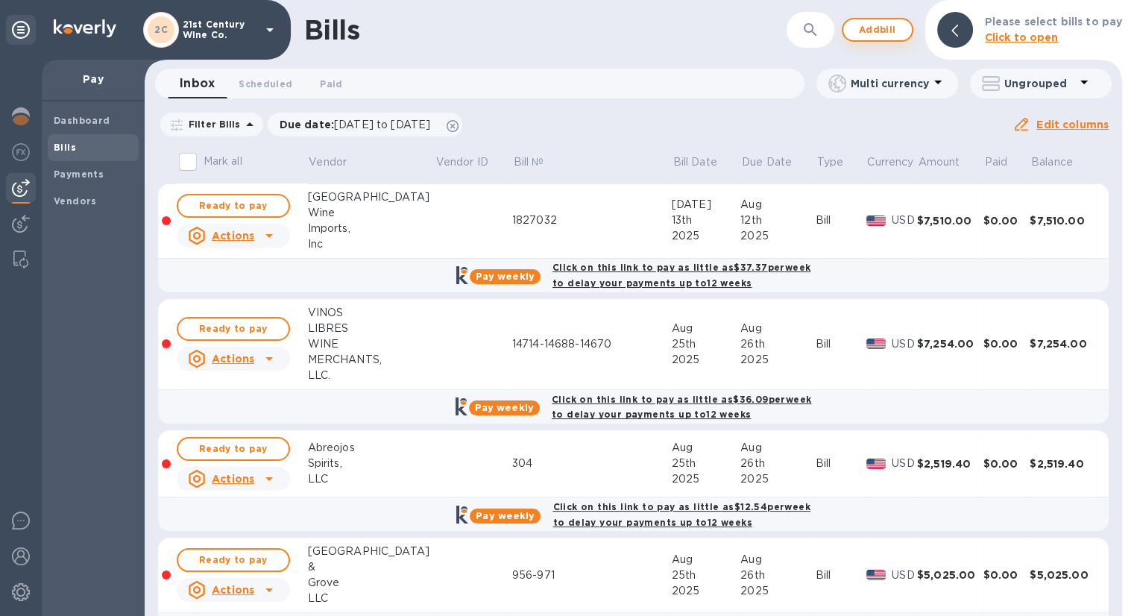
click at [876, 29] on span "Add bill" at bounding box center [877, 30] width 45 height 18
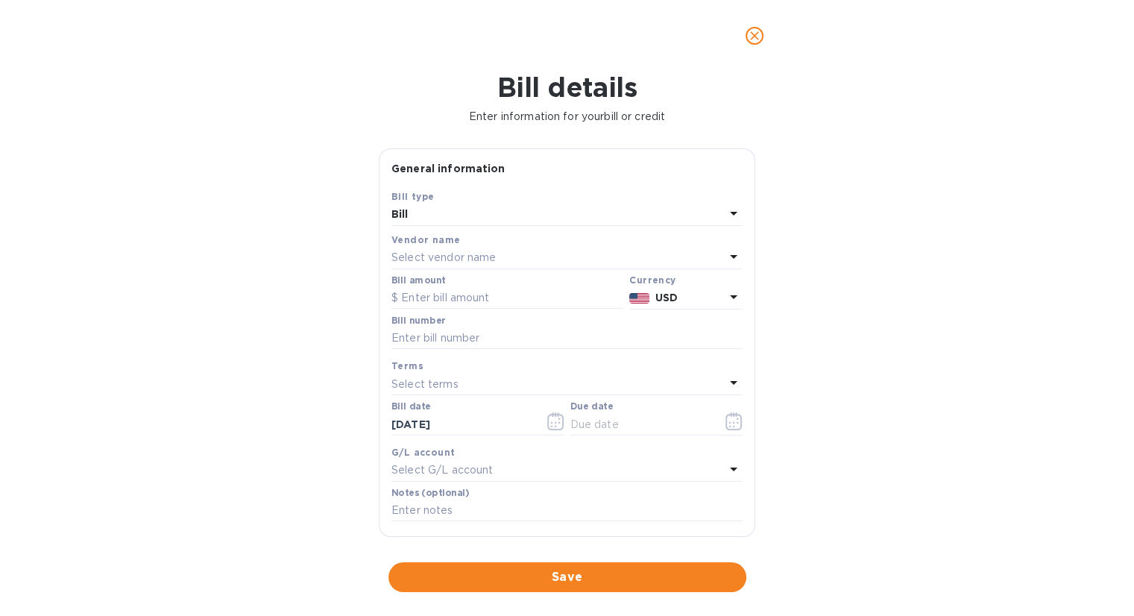
click at [443, 251] on p "Select vendor name" at bounding box center [444, 258] width 104 height 16
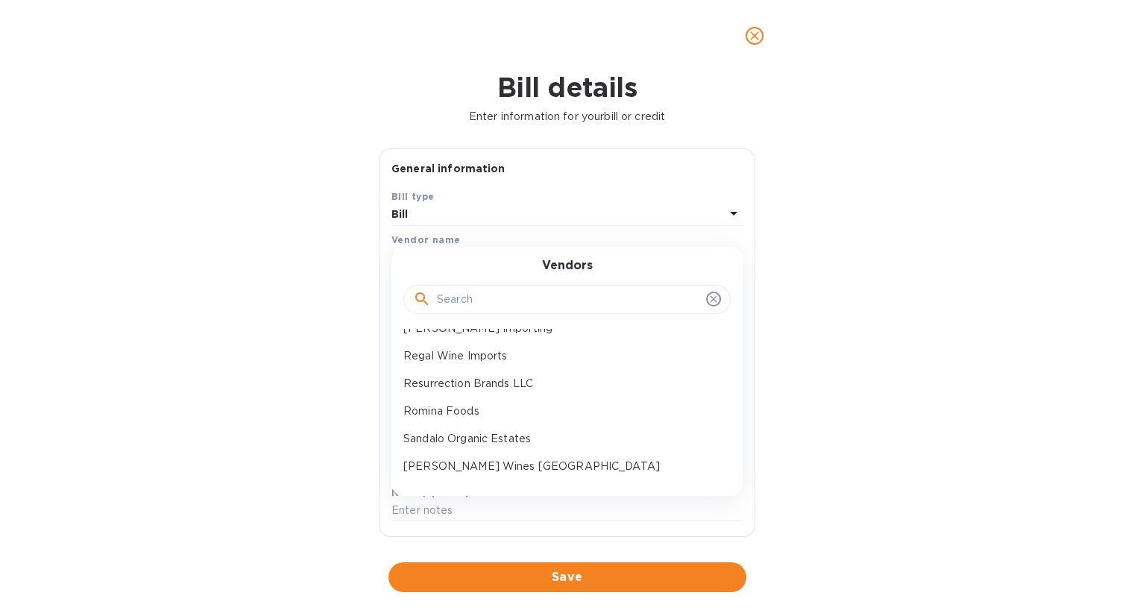
scroll to position [447, 0]
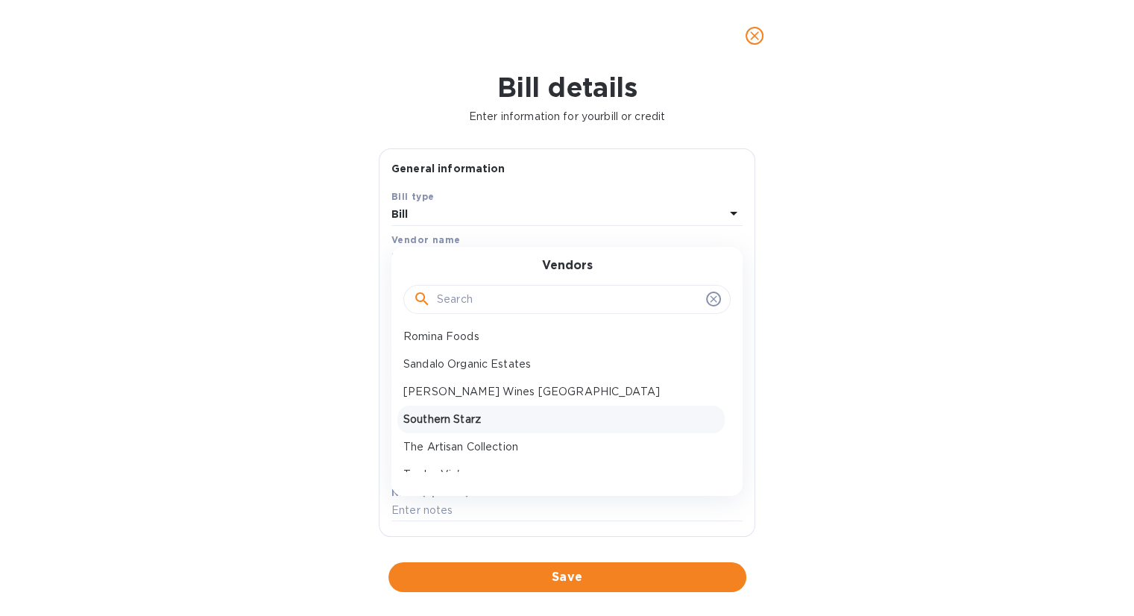
click at [474, 420] on p "Southern Starz" at bounding box center [560, 420] width 315 height 16
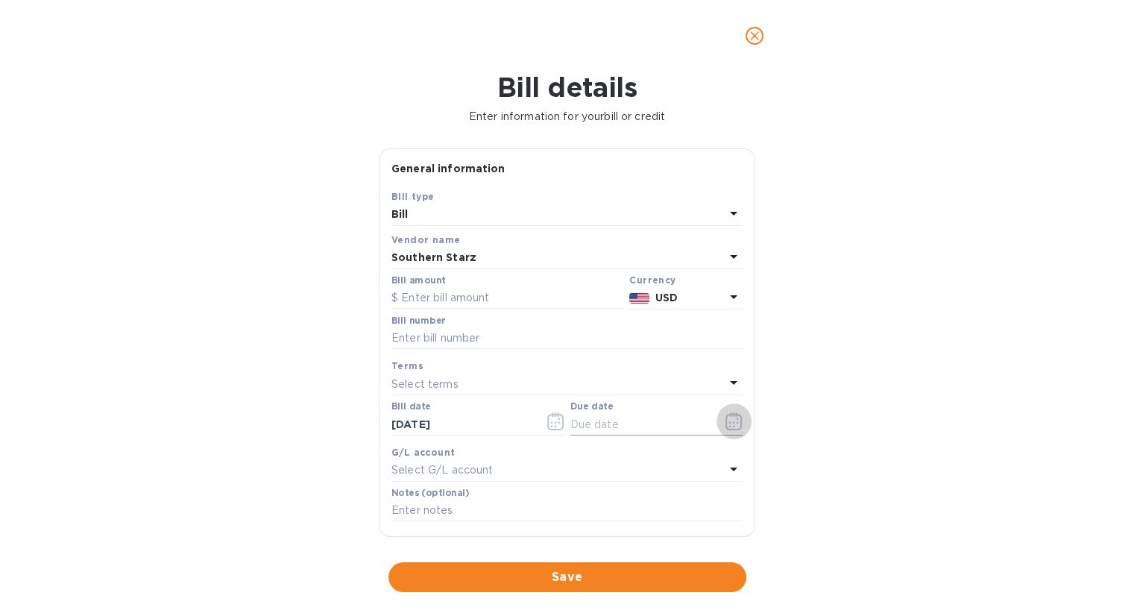
click at [726, 425] on icon "button" at bounding box center [734, 421] width 17 height 18
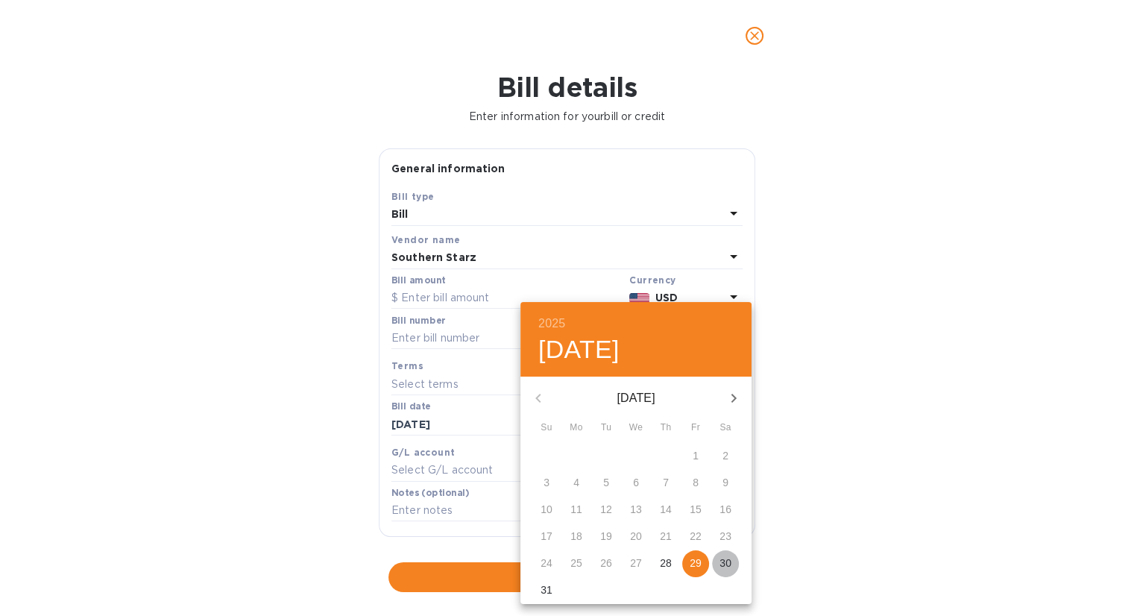
click at [723, 557] on p "30" at bounding box center [726, 563] width 12 height 15
type input "[DATE]"
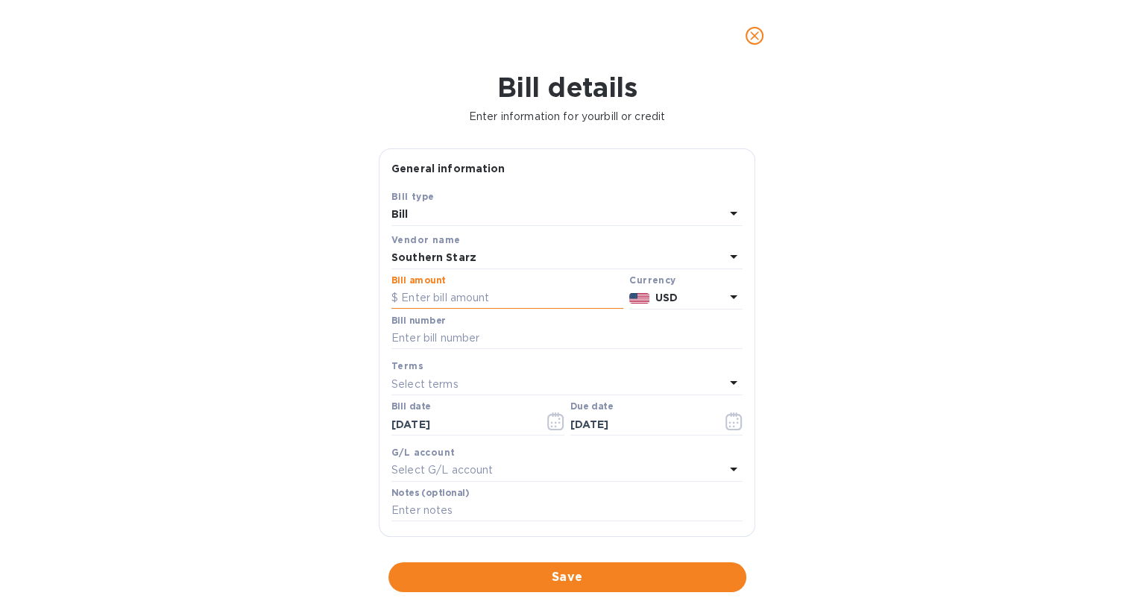
click at [438, 298] on input "text" at bounding box center [508, 298] width 232 height 22
type input "2,292"
click at [480, 339] on input "text" at bounding box center [567, 338] width 351 height 22
type input "A2250627-005"
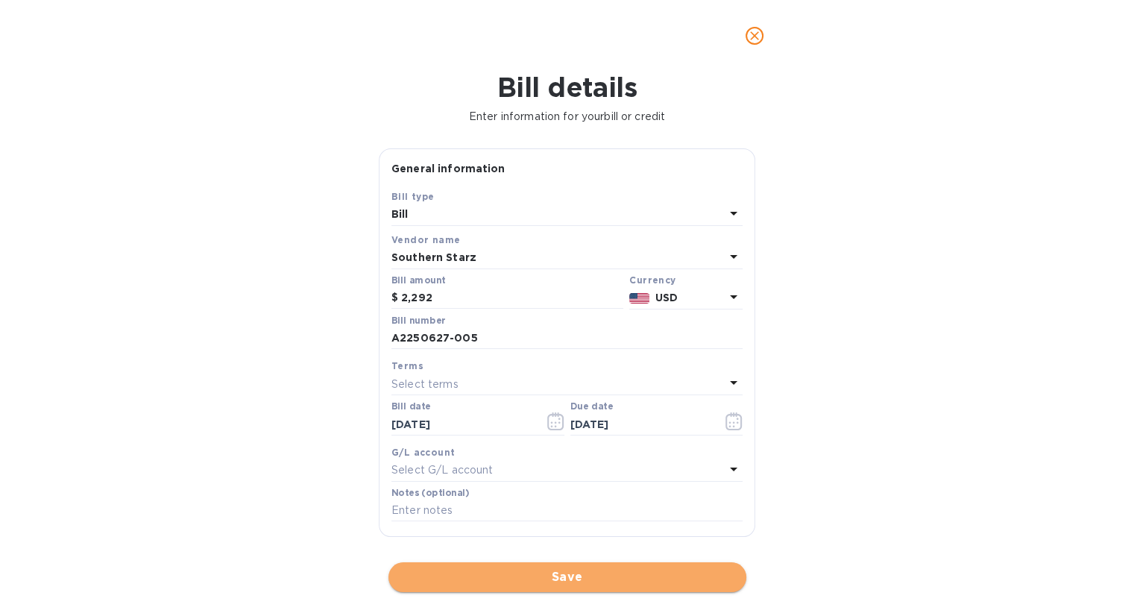
click at [529, 568] on span "Save" at bounding box center [567, 577] width 334 height 18
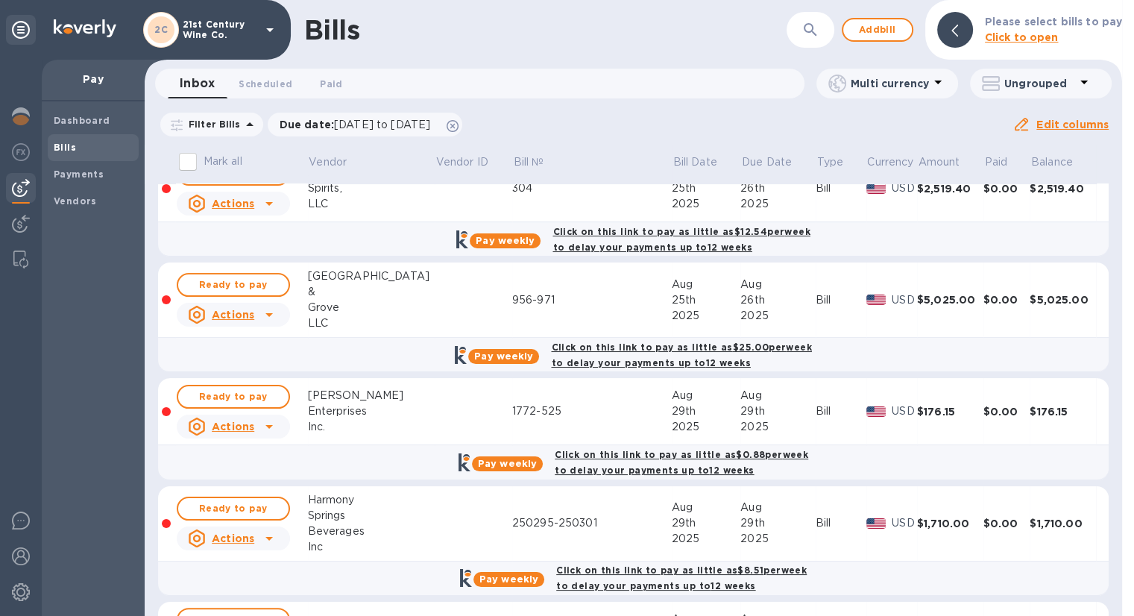
scroll to position [373, 0]
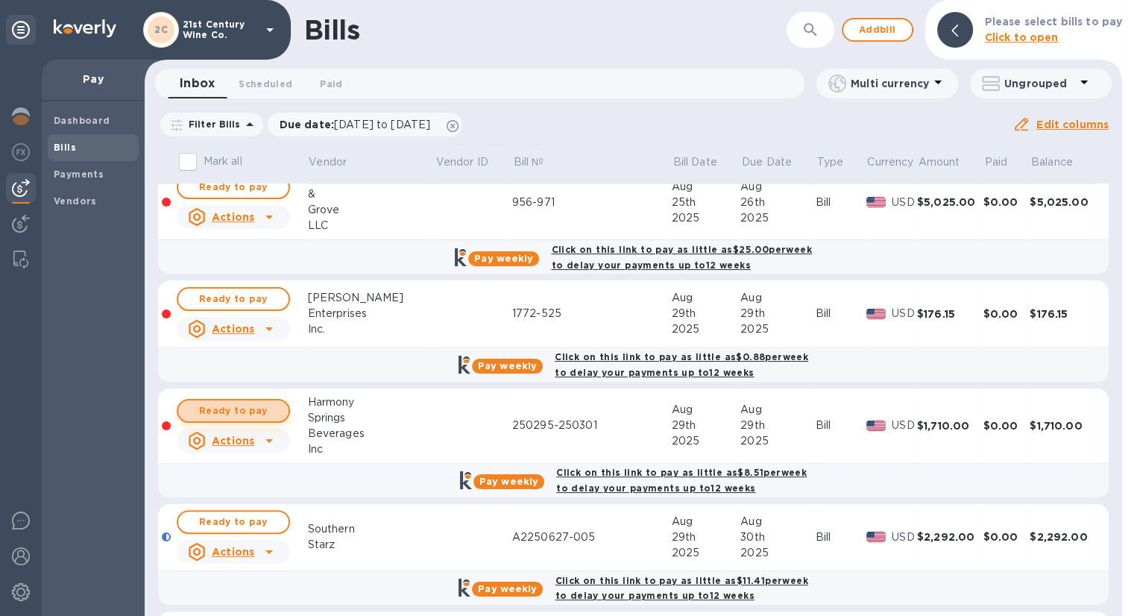
click at [265, 408] on span "Ready to pay" at bounding box center [233, 411] width 87 height 18
click at [263, 406] on span "Ready to pay" at bounding box center [233, 411] width 87 height 18
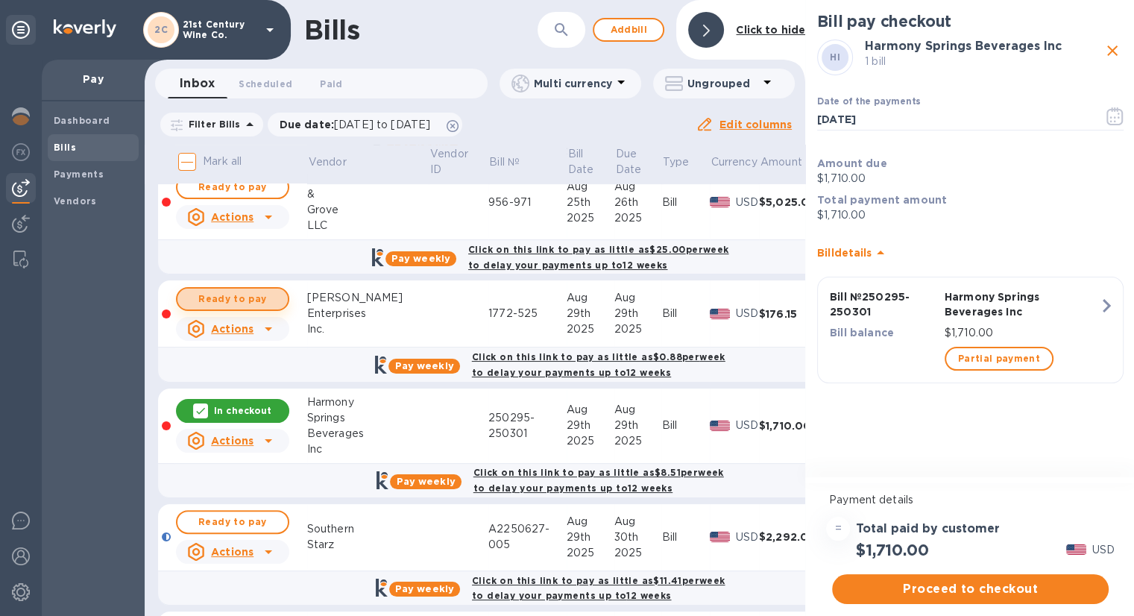
click at [246, 290] on span "Ready to pay" at bounding box center [232, 299] width 87 height 18
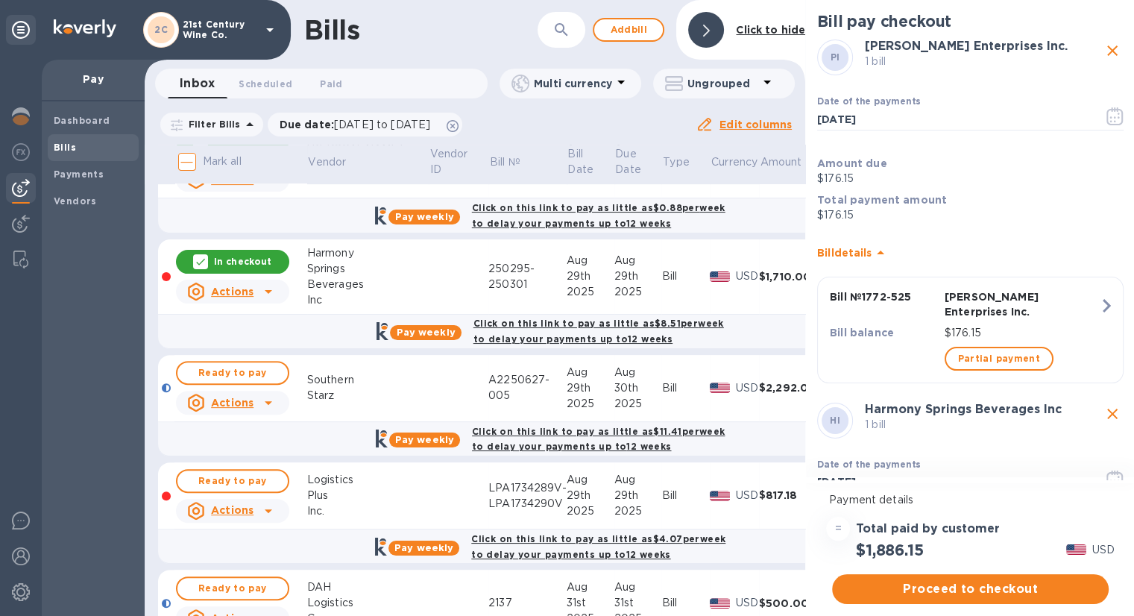
scroll to position [597, 0]
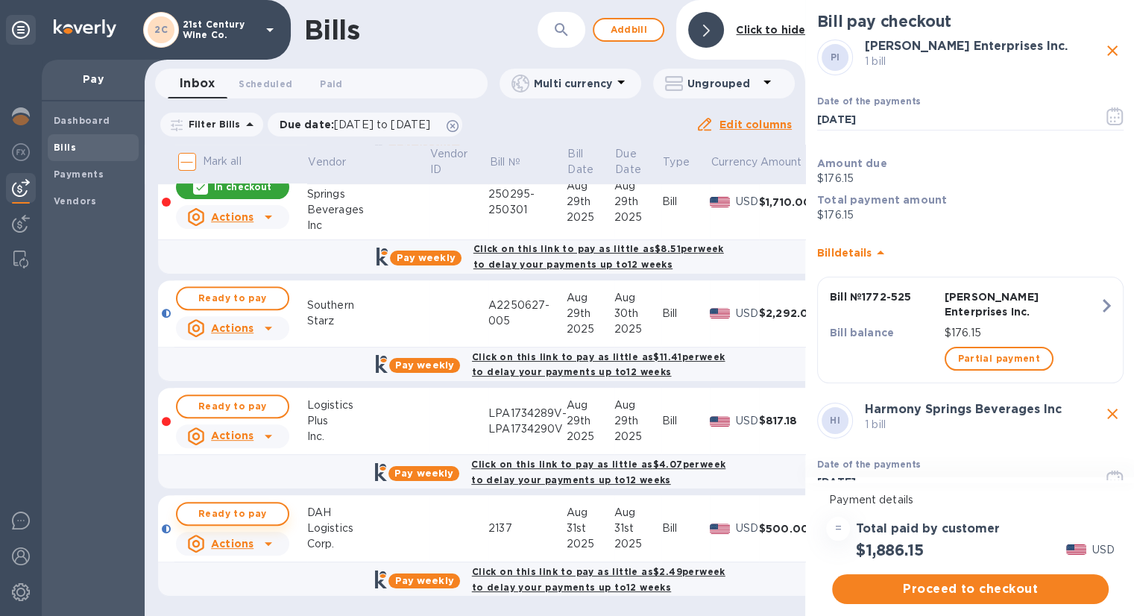
click at [246, 505] on span "Ready to pay" at bounding box center [232, 514] width 87 height 18
click at [254, 400] on span "Ready to pay" at bounding box center [232, 406] width 87 height 18
click at [921, 581] on span "Proceed to checkout" at bounding box center [970, 589] width 253 height 18
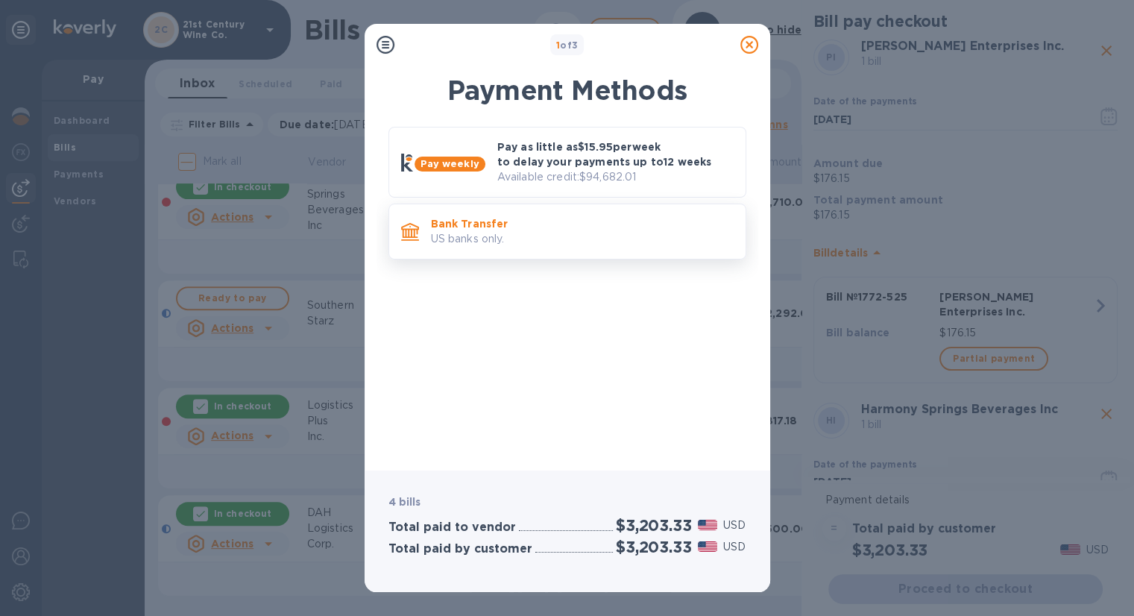
click at [494, 227] on p "Bank Transfer" at bounding box center [582, 223] width 303 height 15
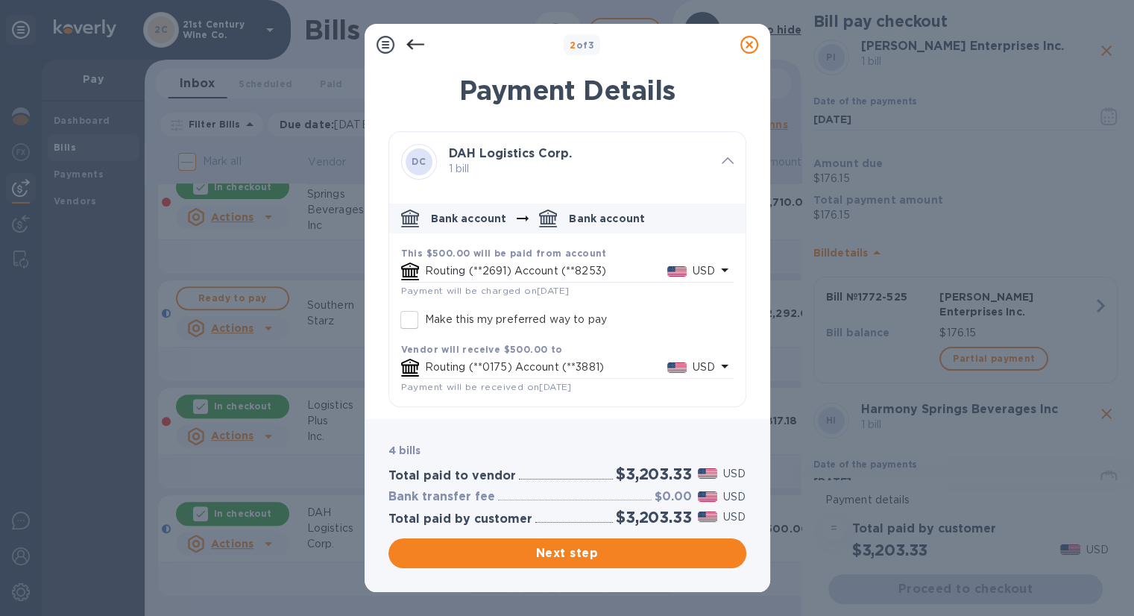
scroll to position [0, 0]
click at [579, 550] on span "Next step" at bounding box center [567, 553] width 334 height 18
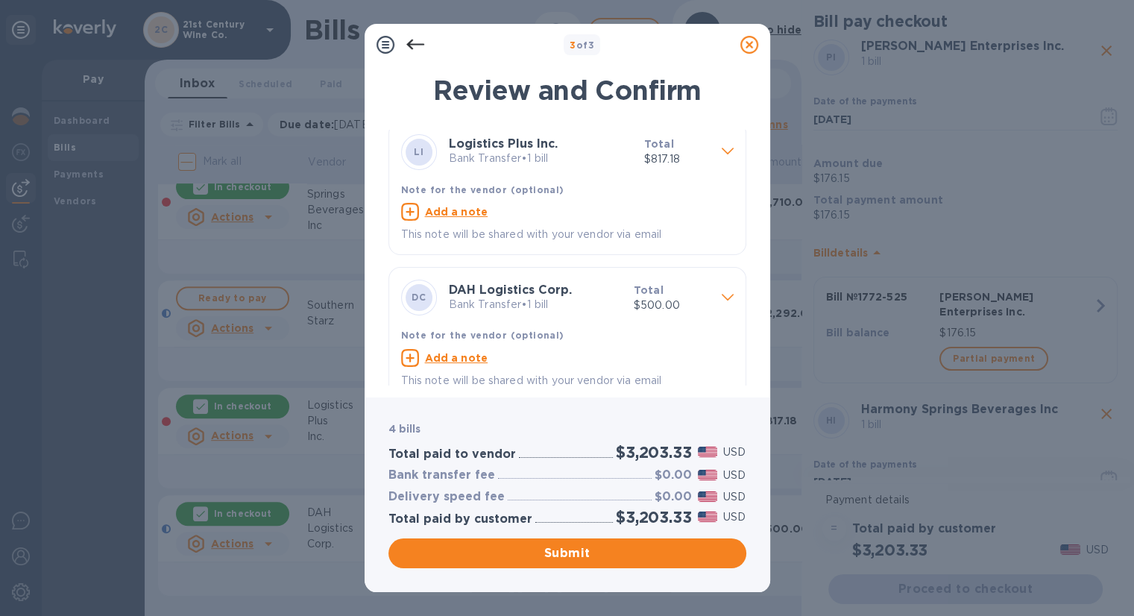
scroll to position [325, 0]
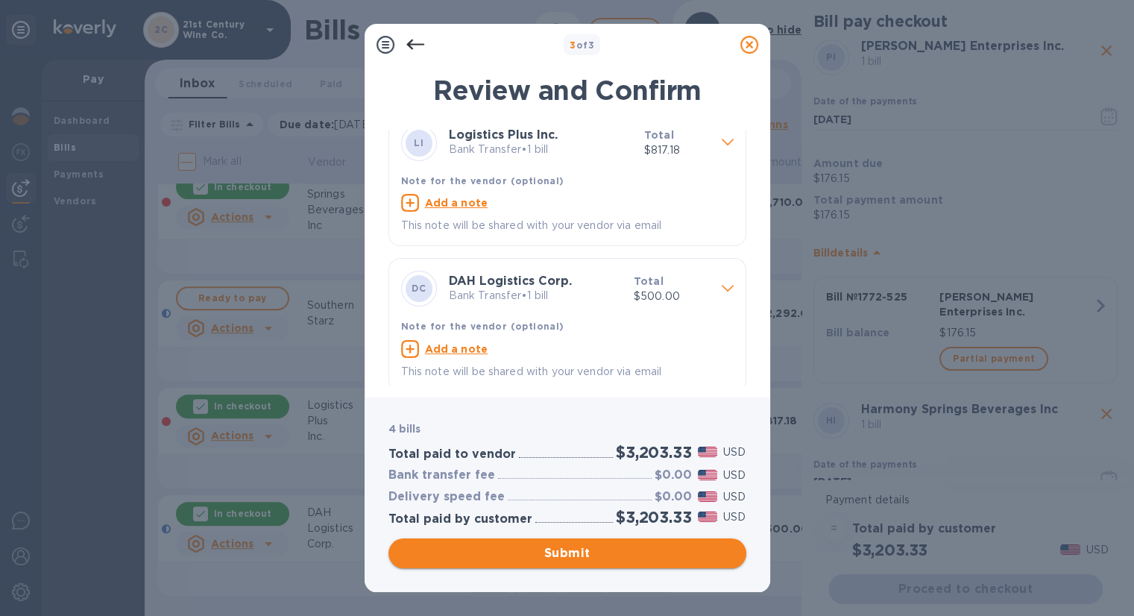
click at [591, 556] on span "Submit" at bounding box center [567, 553] width 334 height 18
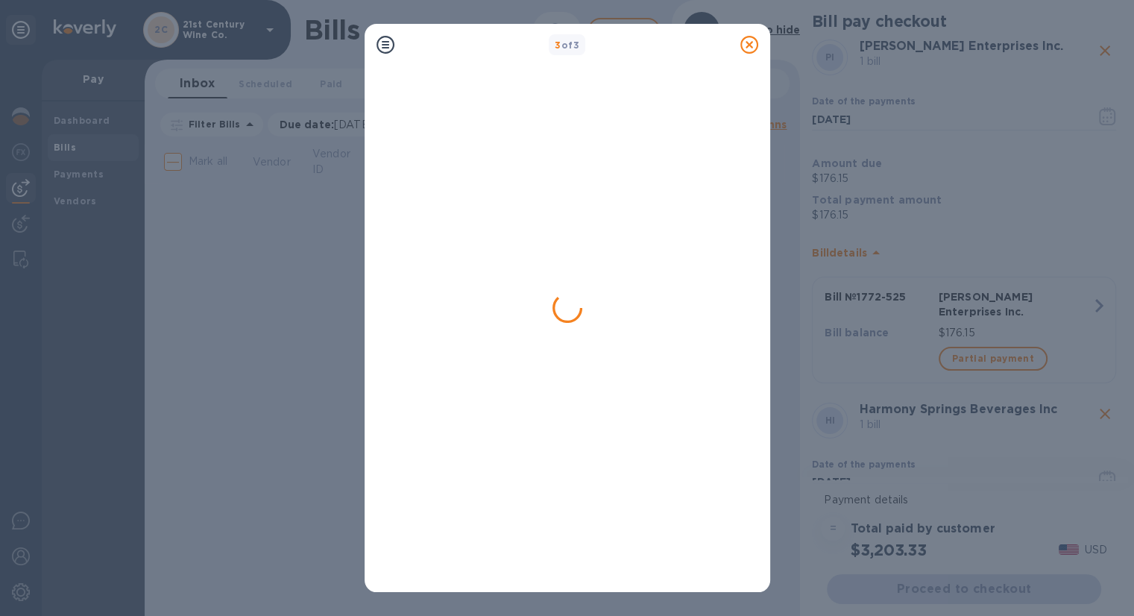
scroll to position [0, 0]
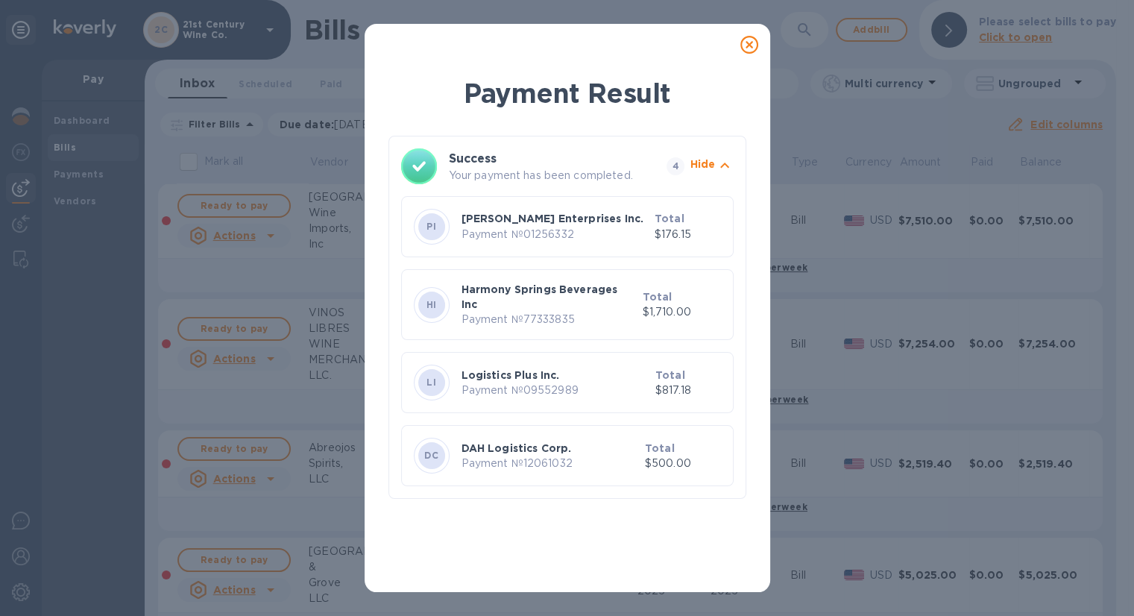
click at [749, 48] on icon at bounding box center [750, 45] width 18 height 18
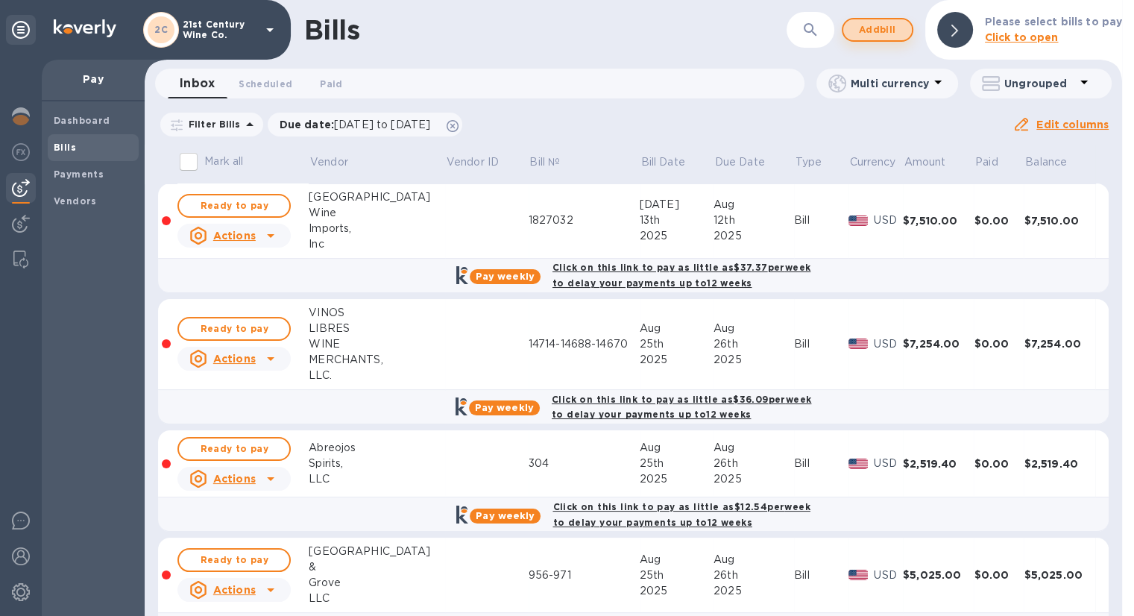
click at [897, 27] on span "Add bill" at bounding box center [877, 30] width 45 height 18
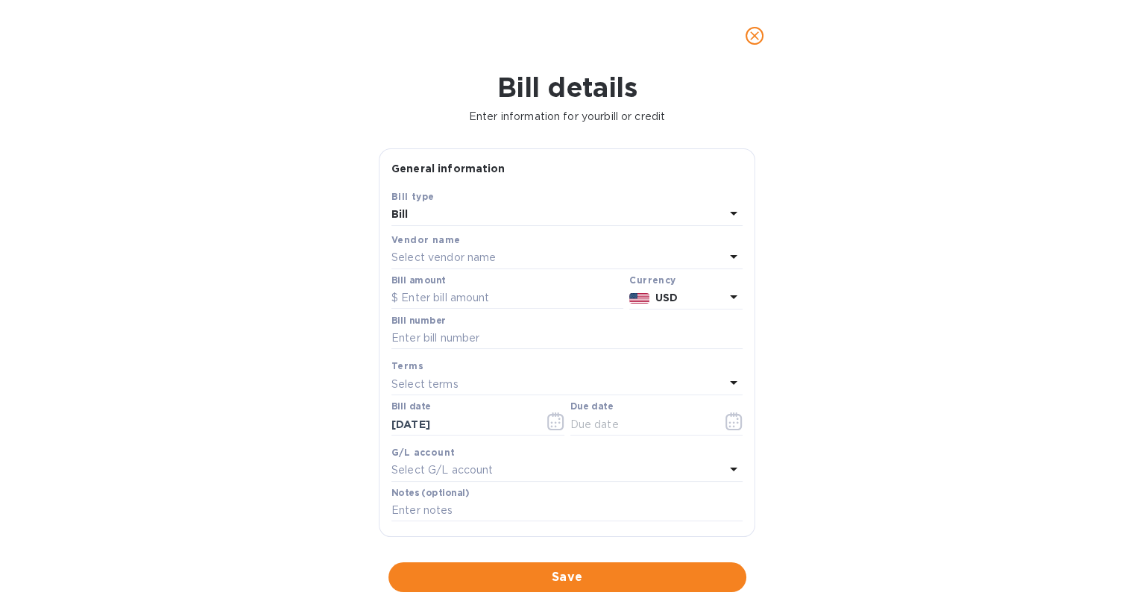
click at [464, 254] on p "Select vendor name" at bounding box center [444, 258] width 104 height 16
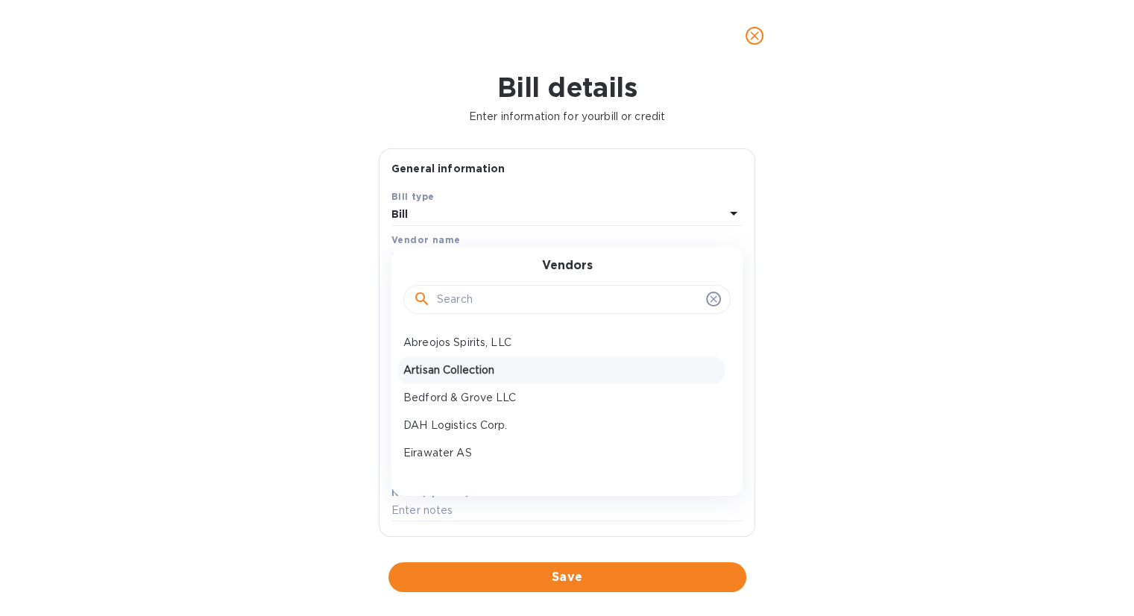
click at [466, 366] on p "Artisan Collection" at bounding box center [560, 370] width 315 height 16
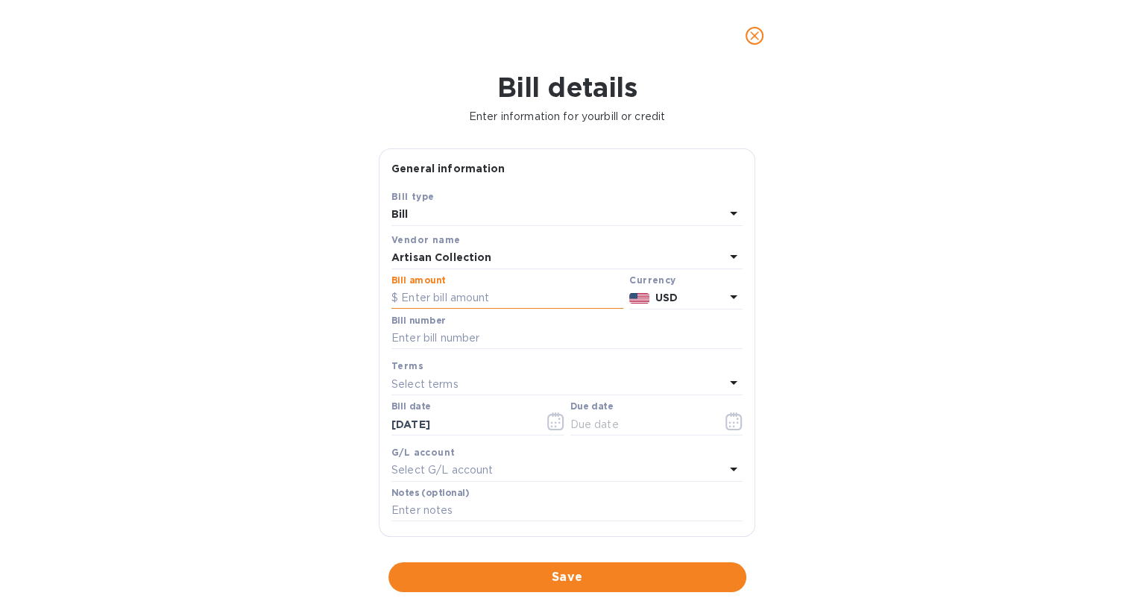
click at [465, 294] on input "text" at bounding box center [508, 298] width 232 height 22
type input "1,933"
click at [462, 335] on input "text" at bounding box center [567, 338] width 351 height 22
type input "8989"
click at [730, 420] on icon "button" at bounding box center [734, 421] width 17 height 18
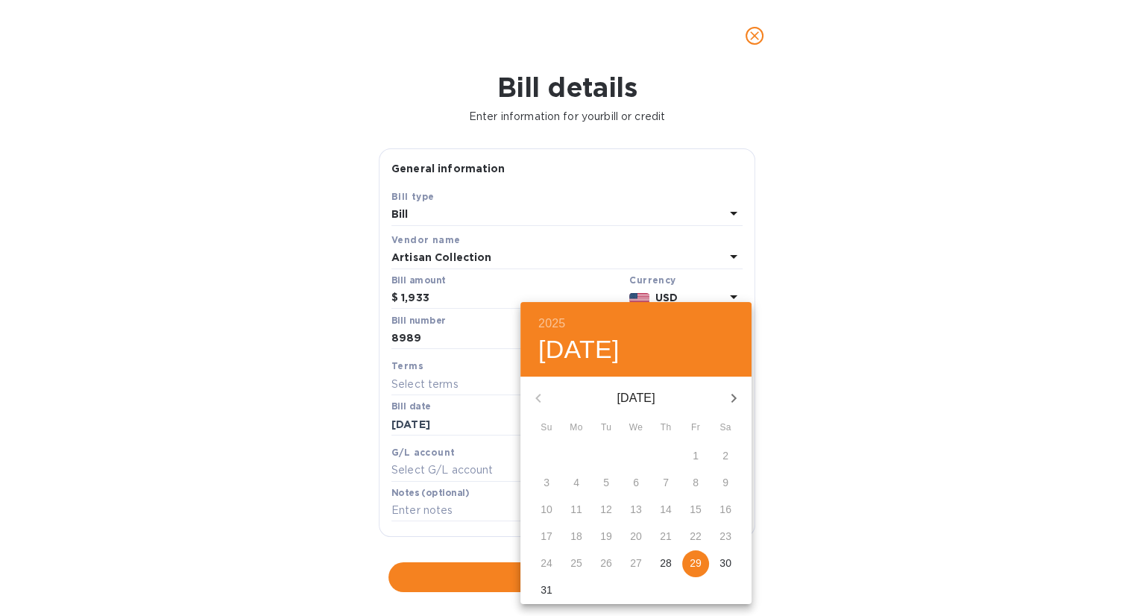
click at [695, 562] on p "29" at bounding box center [696, 563] width 12 height 15
type input "[DATE]"
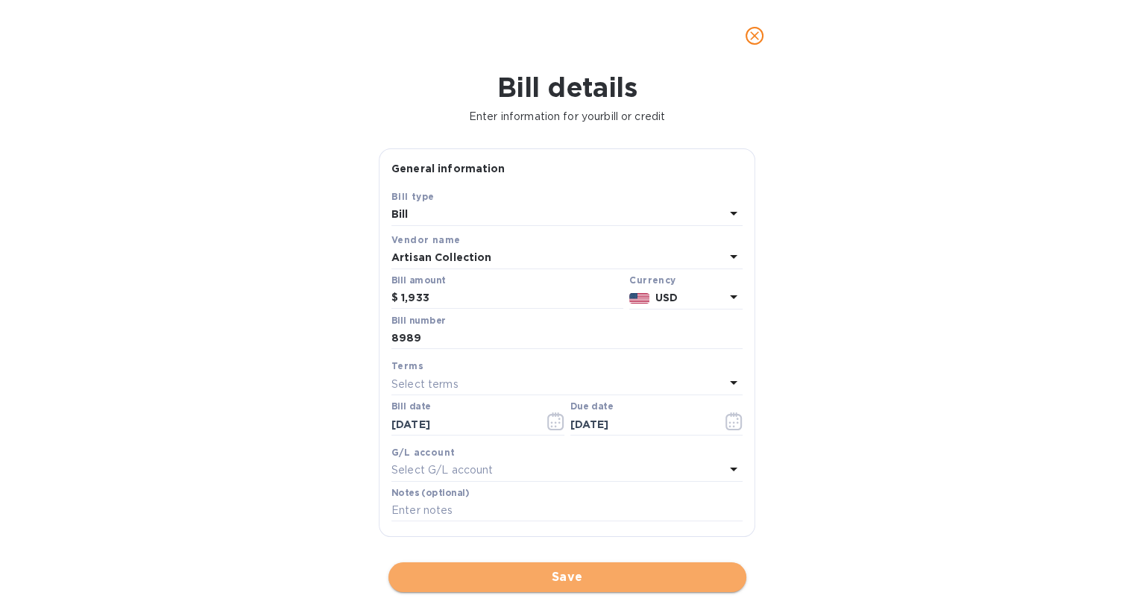
click at [597, 573] on span "Save" at bounding box center [567, 577] width 334 height 18
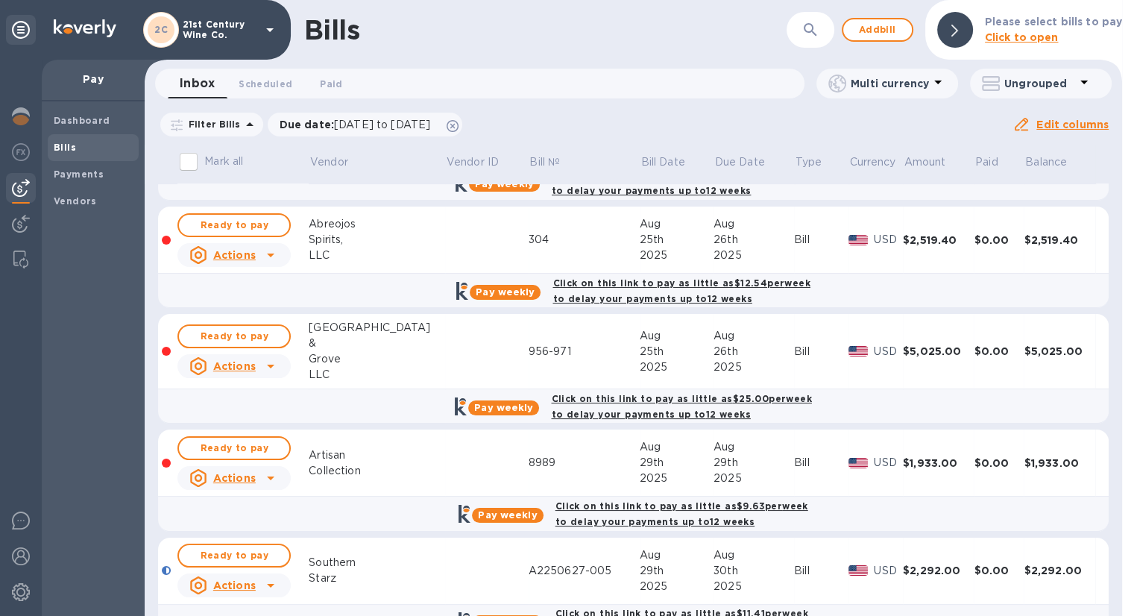
scroll to position [263, 0]
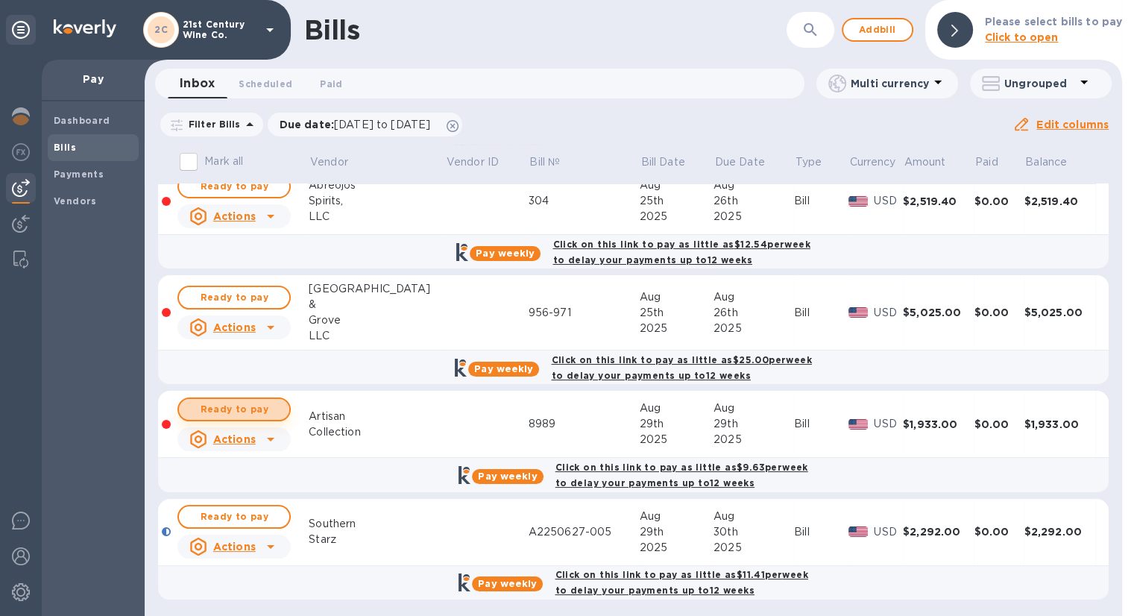
click at [277, 406] on span "Ready to pay" at bounding box center [234, 409] width 87 height 18
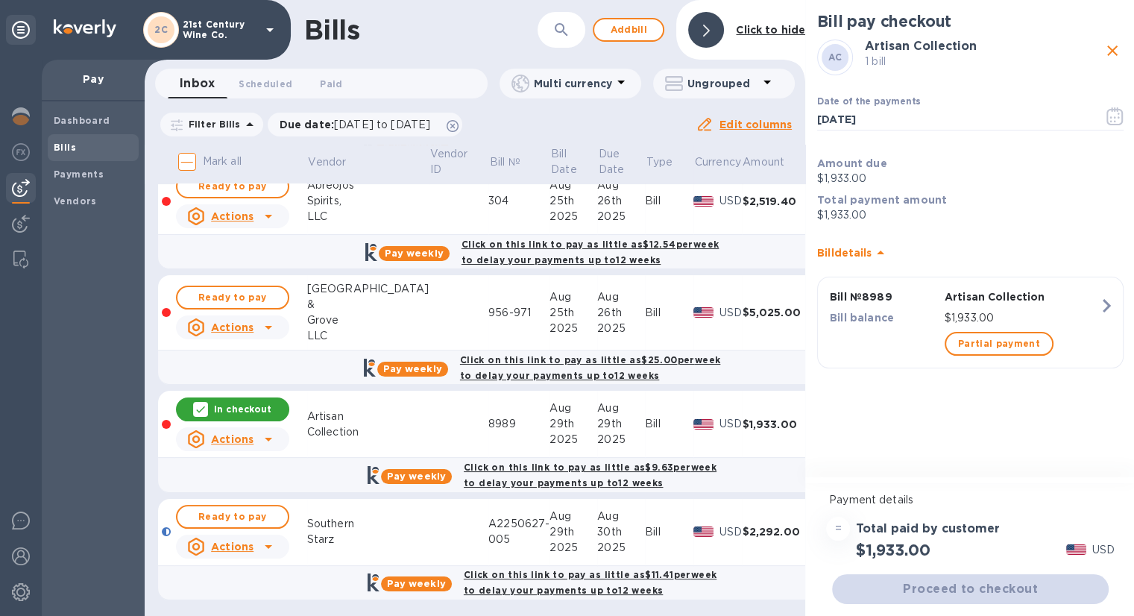
click at [1018, 593] on div "Proceed to checkout" at bounding box center [970, 589] width 283 height 36
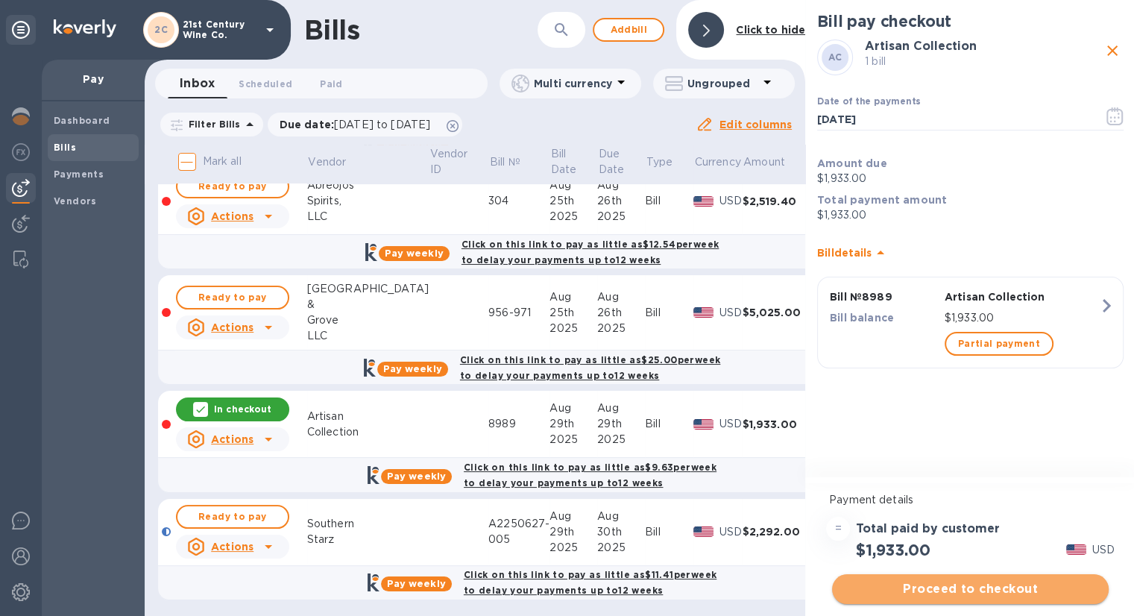
click at [1010, 585] on span "Proceed to checkout" at bounding box center [970, 589] width 253 height 18
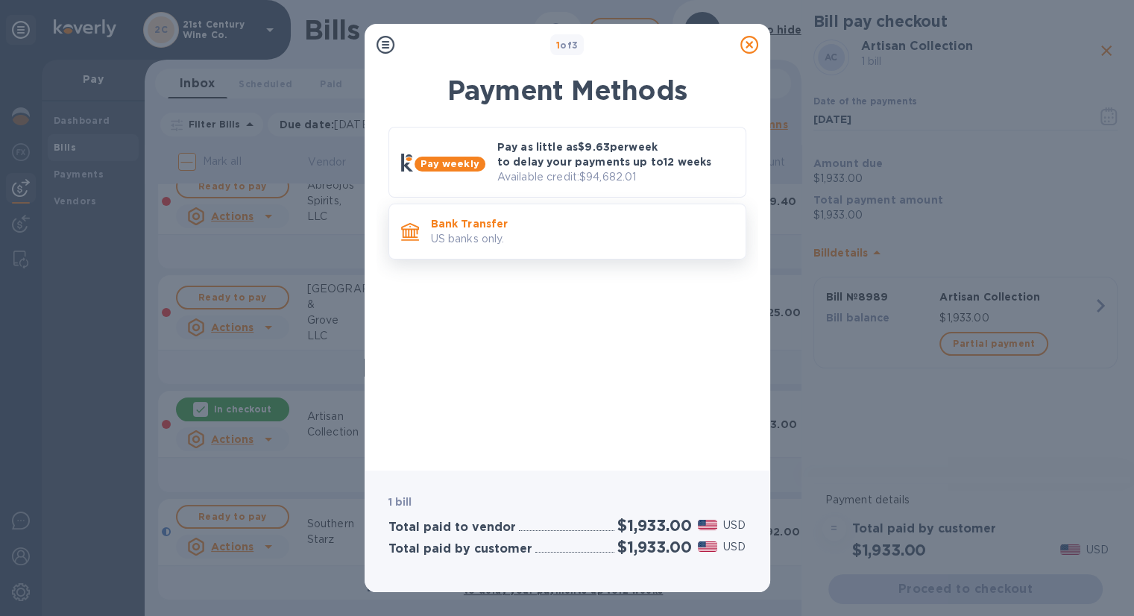
click at [555, 236] on p "US banks only." at bounding box center [582, 239] width 303 height 16
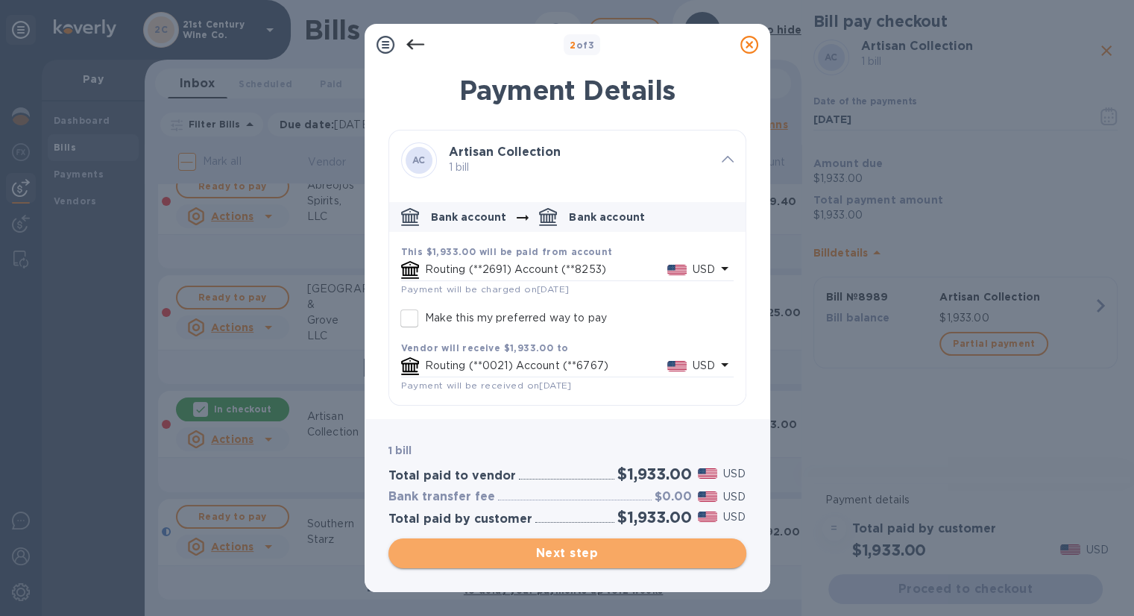
click at [714, 547] on span "Next step" at bounding box center [567, 553] width 334 height 18
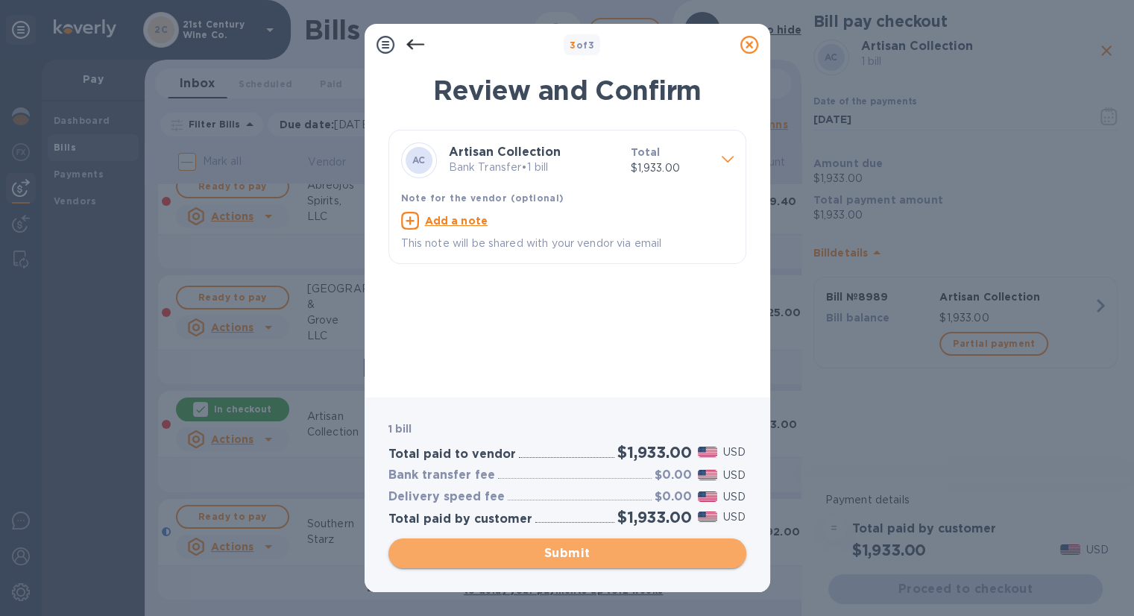
click at [553, 547] on span "Submit" at bounding box center [567, 553] width 334 height 18
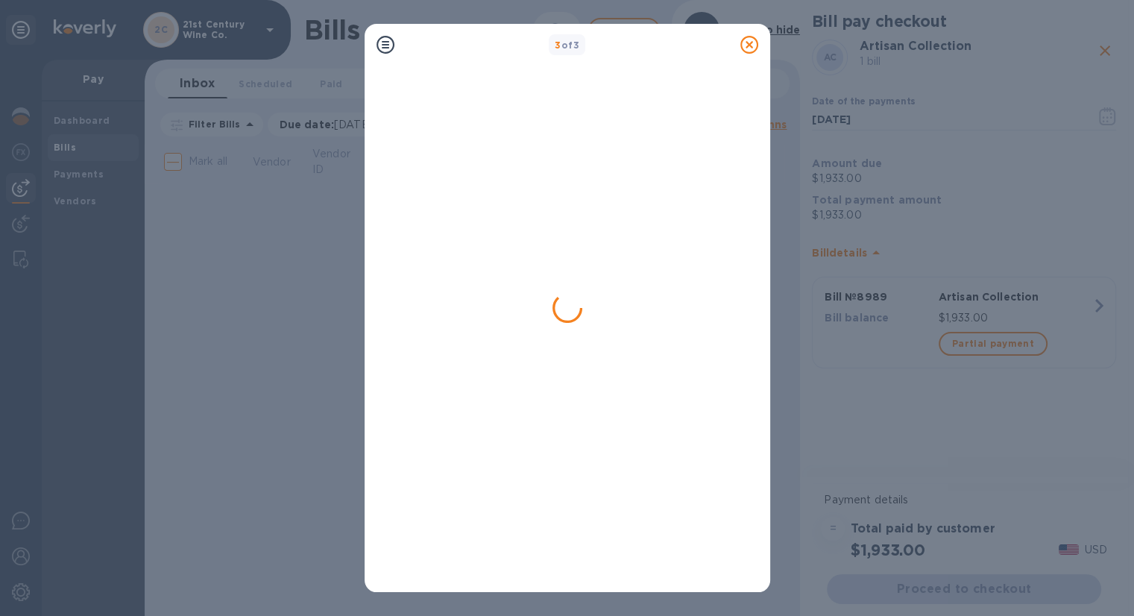
scroll to position [0, 0]
